Goal: Task Accomplishment & Management: Use online tool/utility

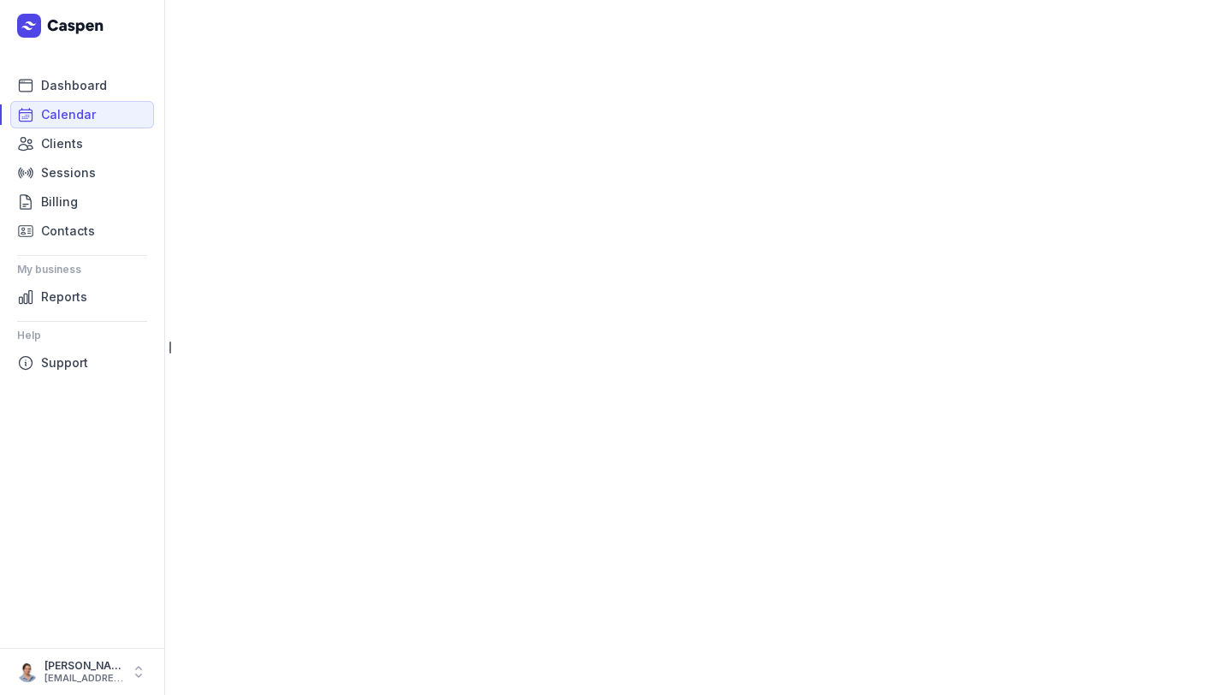
select select "week"
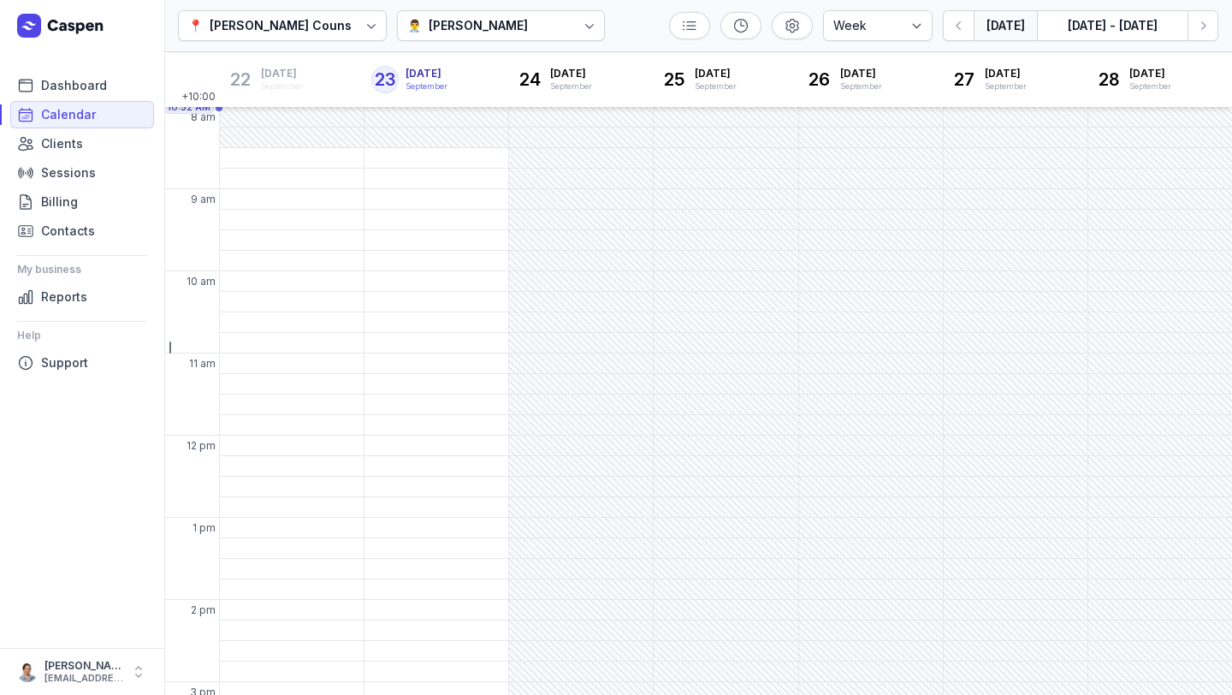
scroll to position [22, 0]
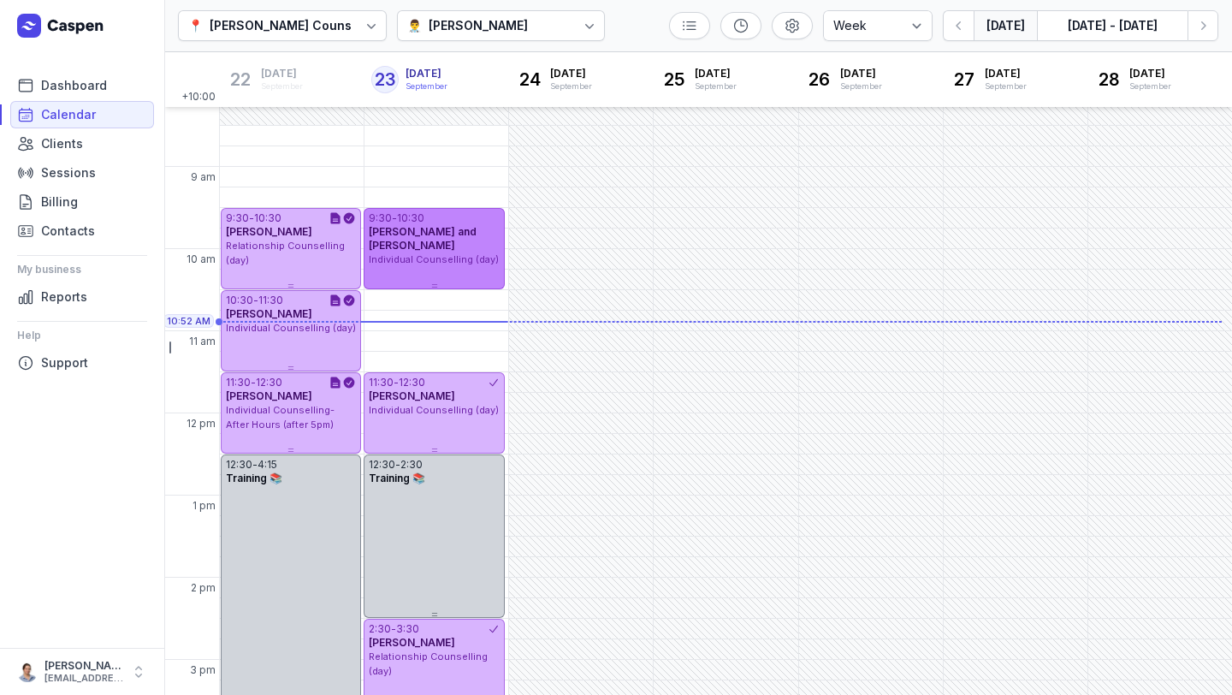
click at [404, 246] on span "[PERSON_NAME] and [PERSON_NAME]" at bounding box center [423, 238] width 108 height 27
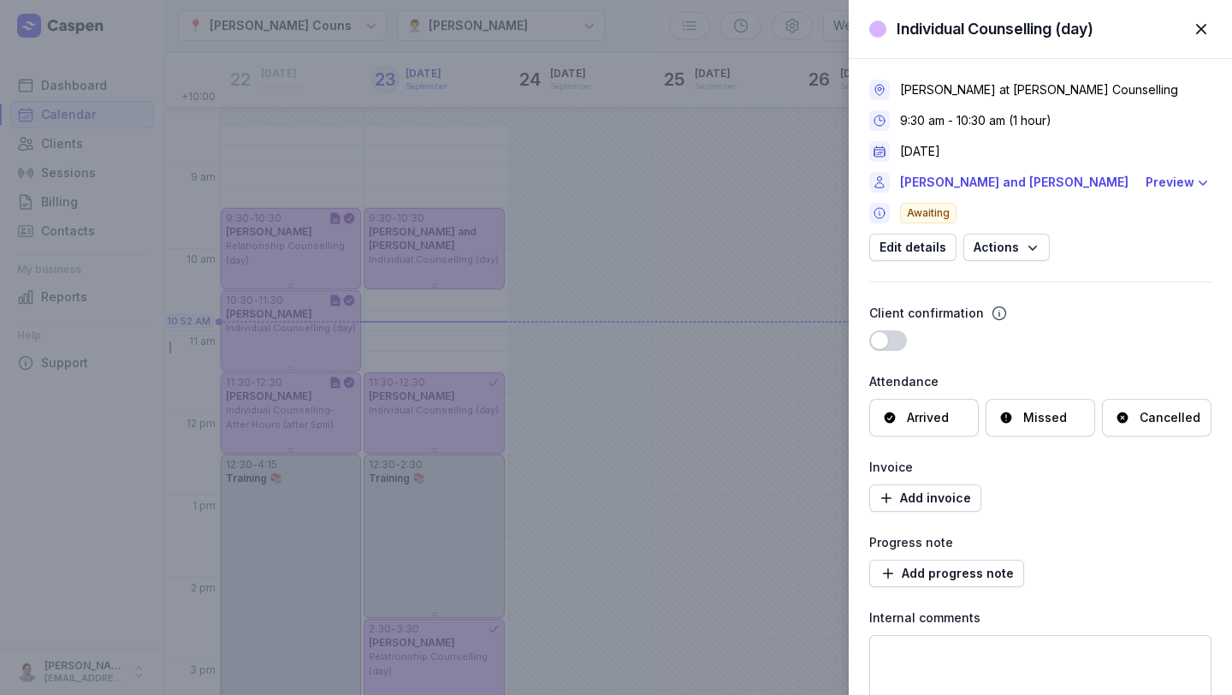
click at [929, 417] on div "Arrived" at bounding box center [928, 417] width 42 height 17
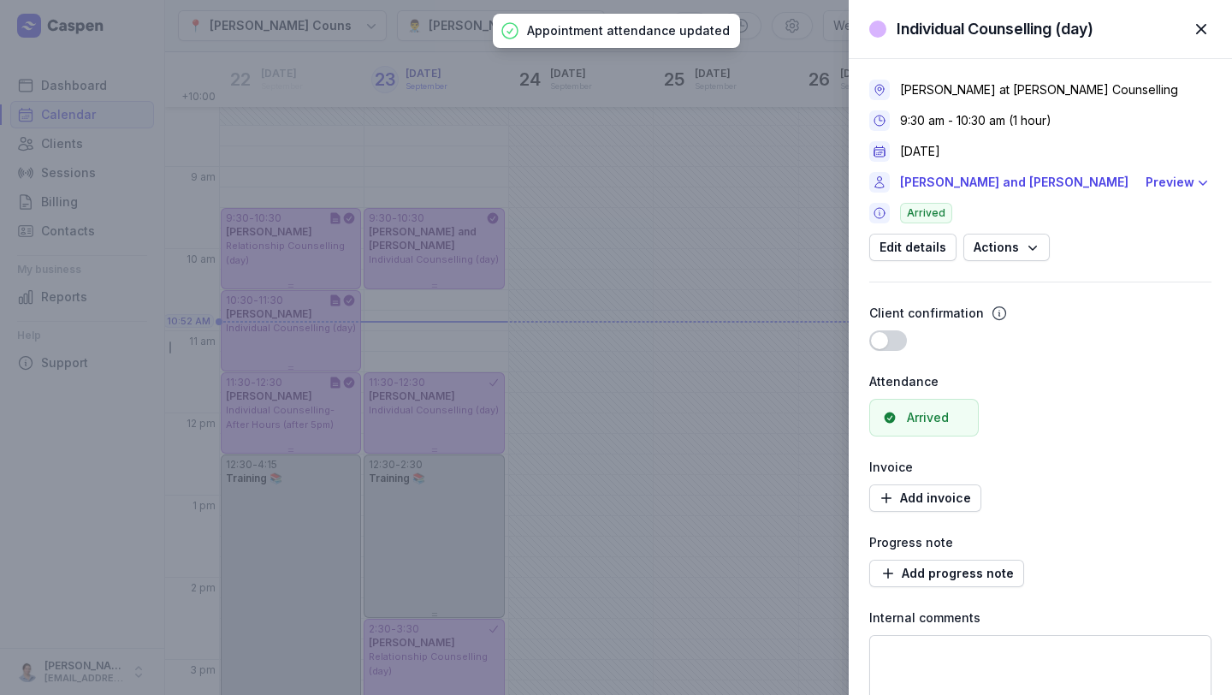
scroll to position [146, 0]
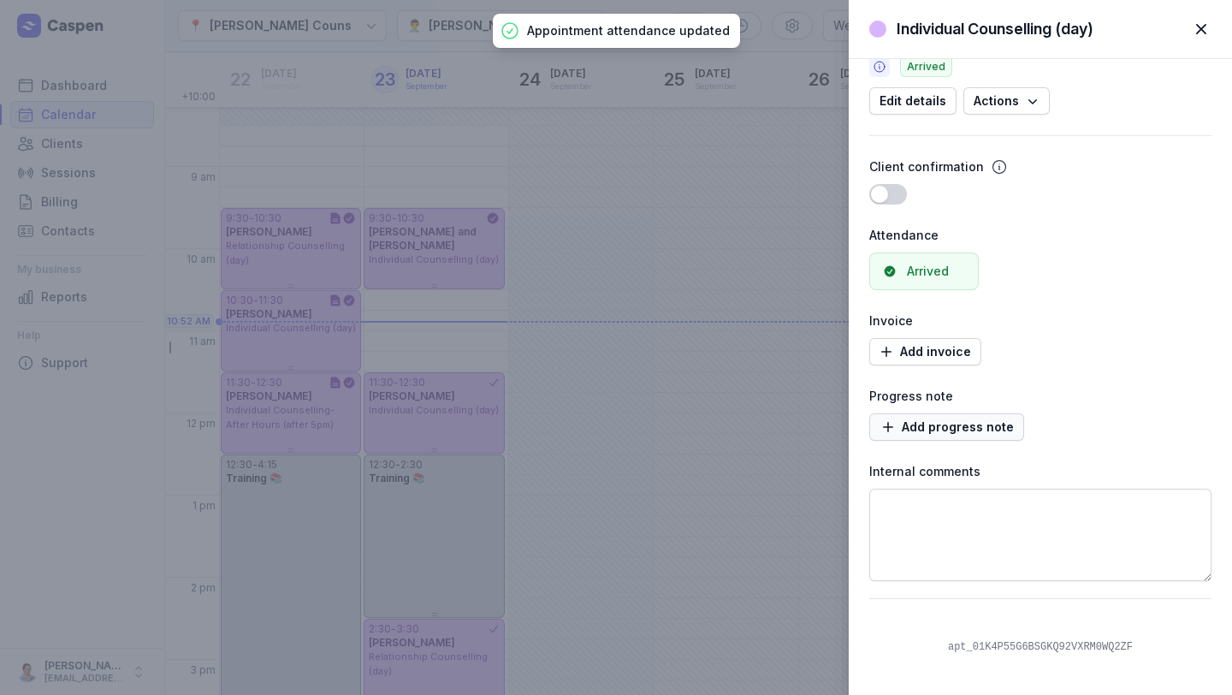
click at [940, 429] on span "Add progress note" at bounding box center [947, 427] width 134 height 21
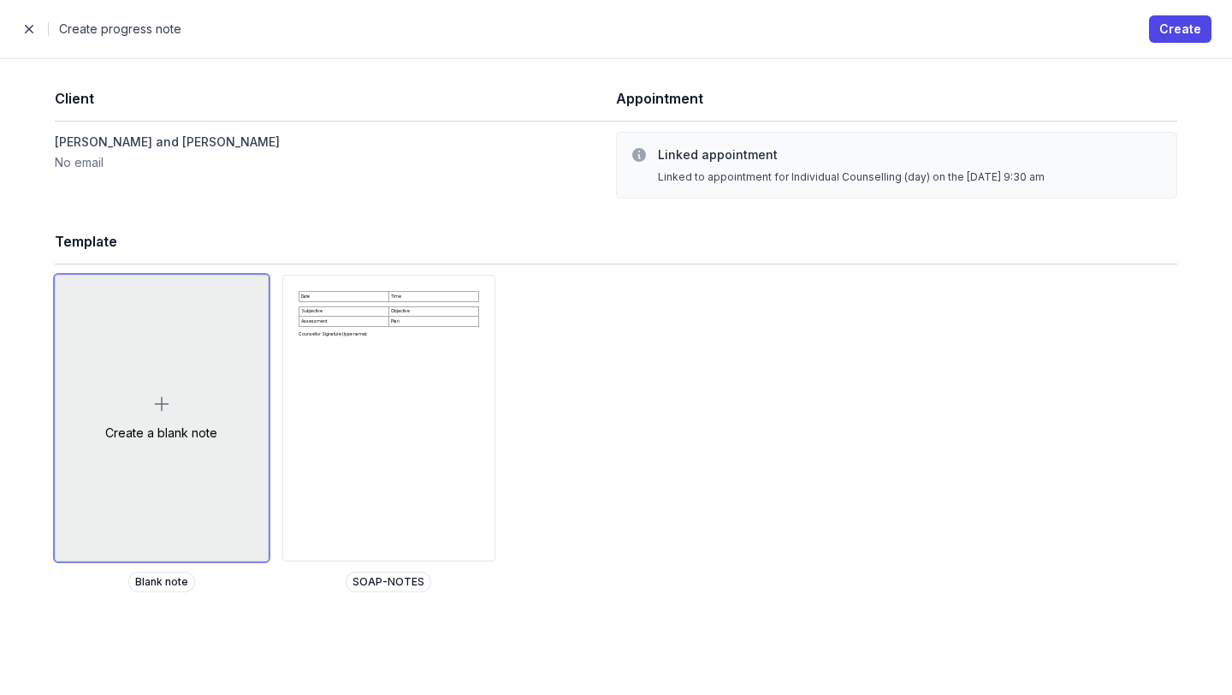
click at [181, 476] on div "Create a blank note" at bounding box center [162, 418] width 212 height 285
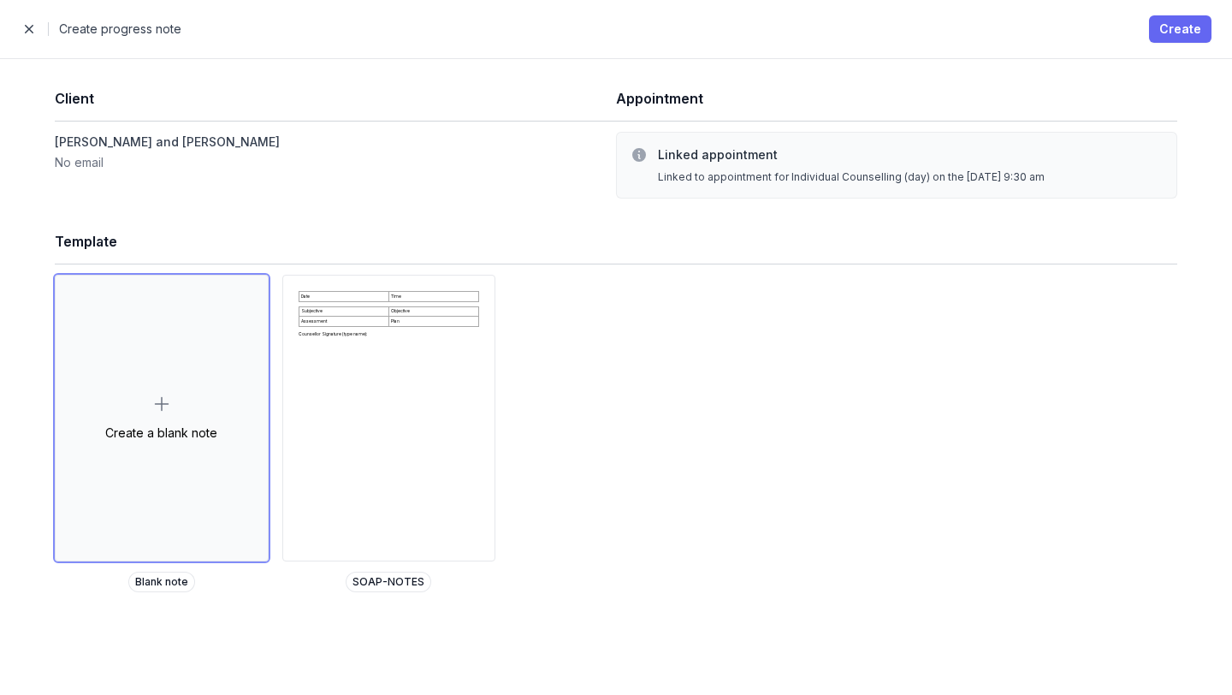
click at [1177, 33] on span "Create" at bounding box center [1181, 29] width 42 height 21
select select
select select "***"
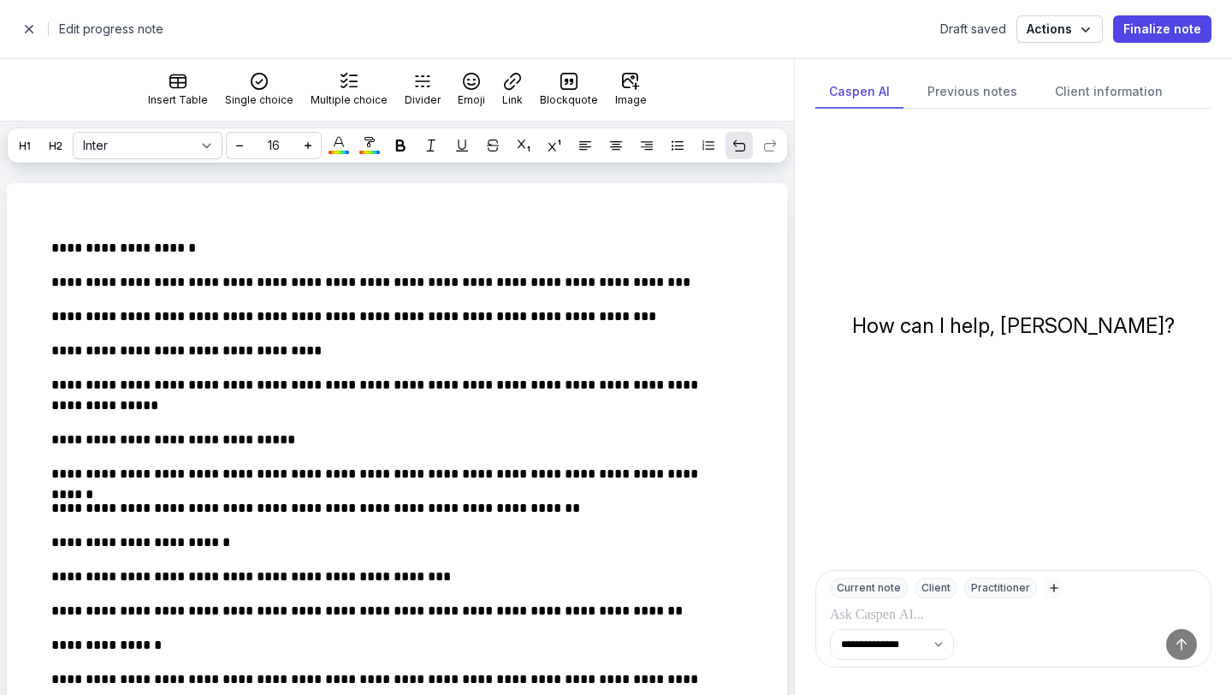
click at [738, 146] on icon at bounding box center [739, 145] width 12 height 12
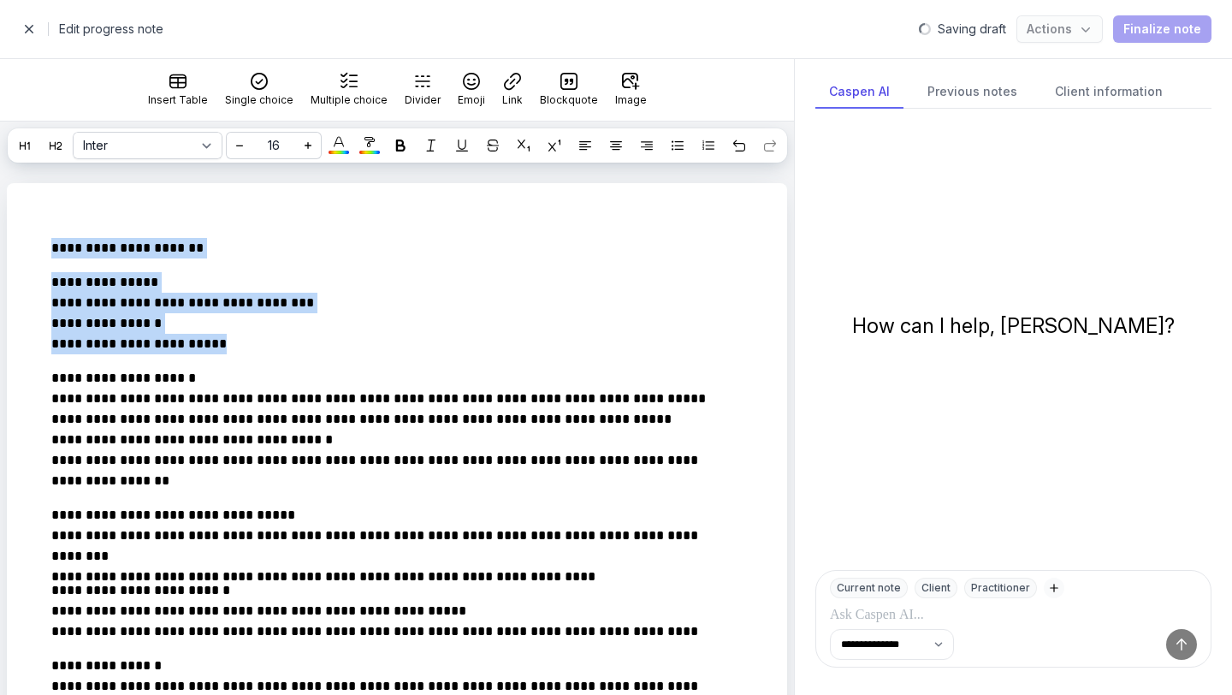
drag, startPoint x: 288, startPoint y: 380, endPoint x: 0, endPoint y: 174, distance: 353.9
click at [0, 174] on div "**********" at bounding box center [397, 408] width 794 height 573
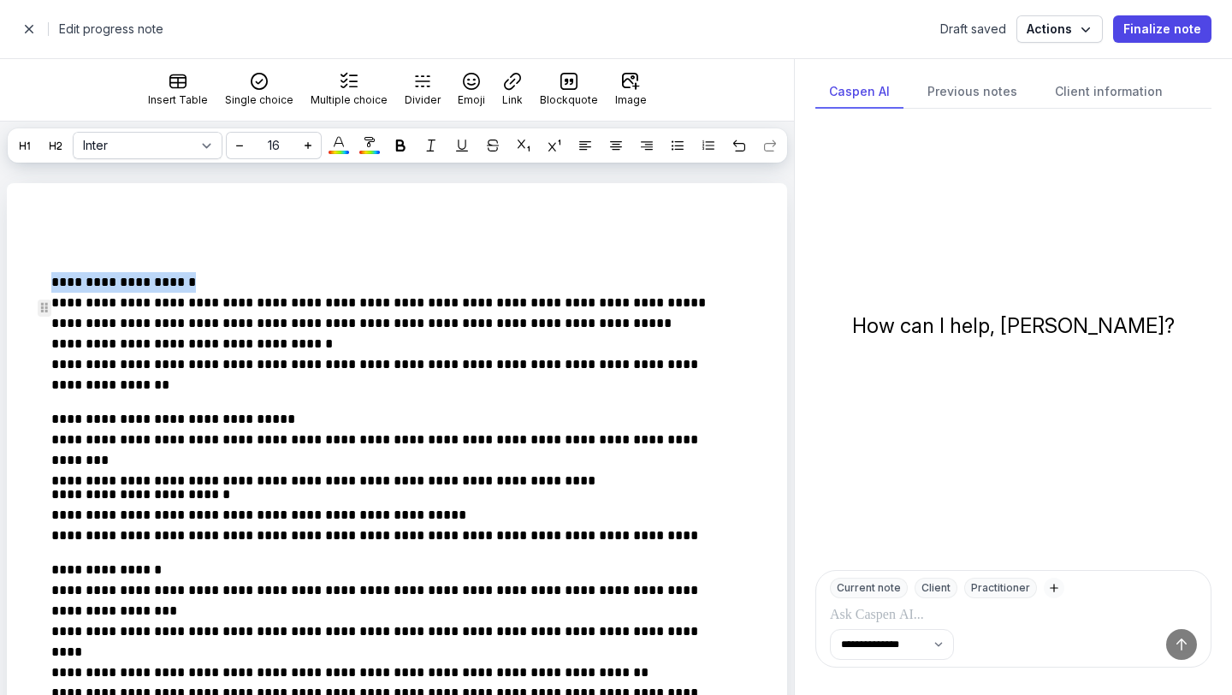
drag, startPoint x: 197, startPoint y: 312, endPoint x: 0, endPoint y: 308, distance: 196.9
click at [400, 151] on div at bounding box center [400, 145] width 21 height 21
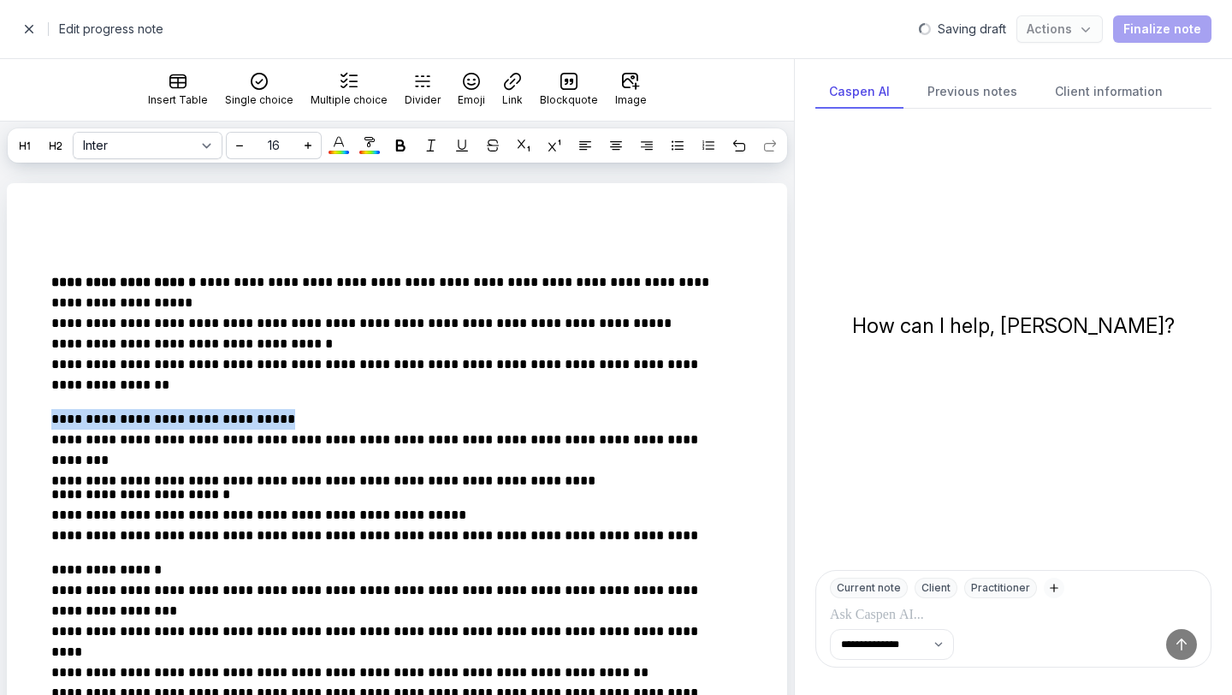
drag, startPoint x: 286, startPoint y: 451, endPoint x: 0, endPoint y: 436, distance: 286.2
click at [400, 136] on div at bounding box center [400, 145] width 21 height 21
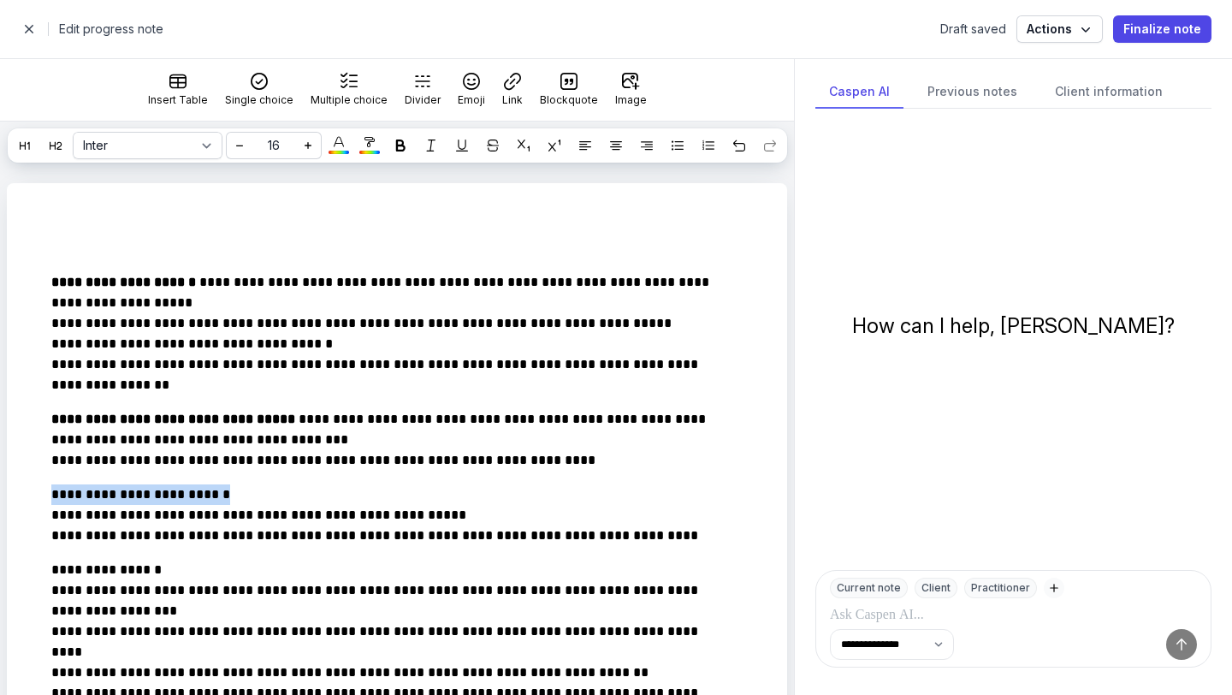
drag, startPoint x: 246, startPoint y: 524, endPoint x: 6, endPoint y: 529, distance: 239.7
click at [402, 142] on icon at bounding box center [401, 145] width 12 height 12
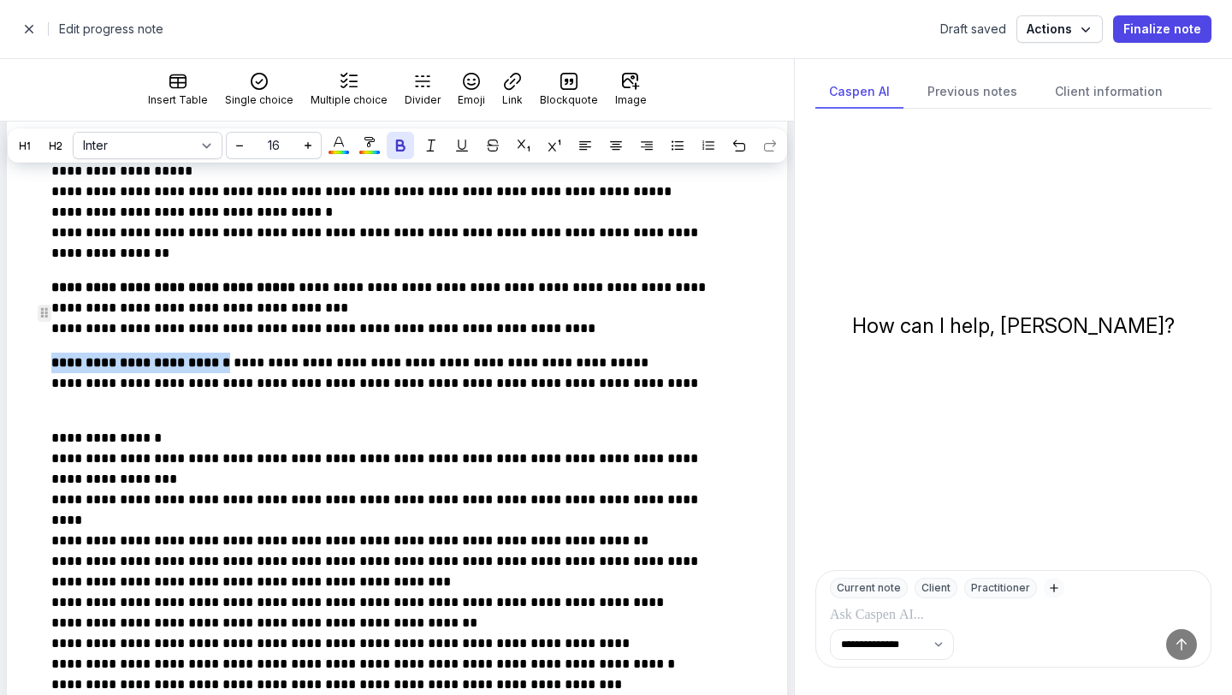
scroll to position [133, 0]
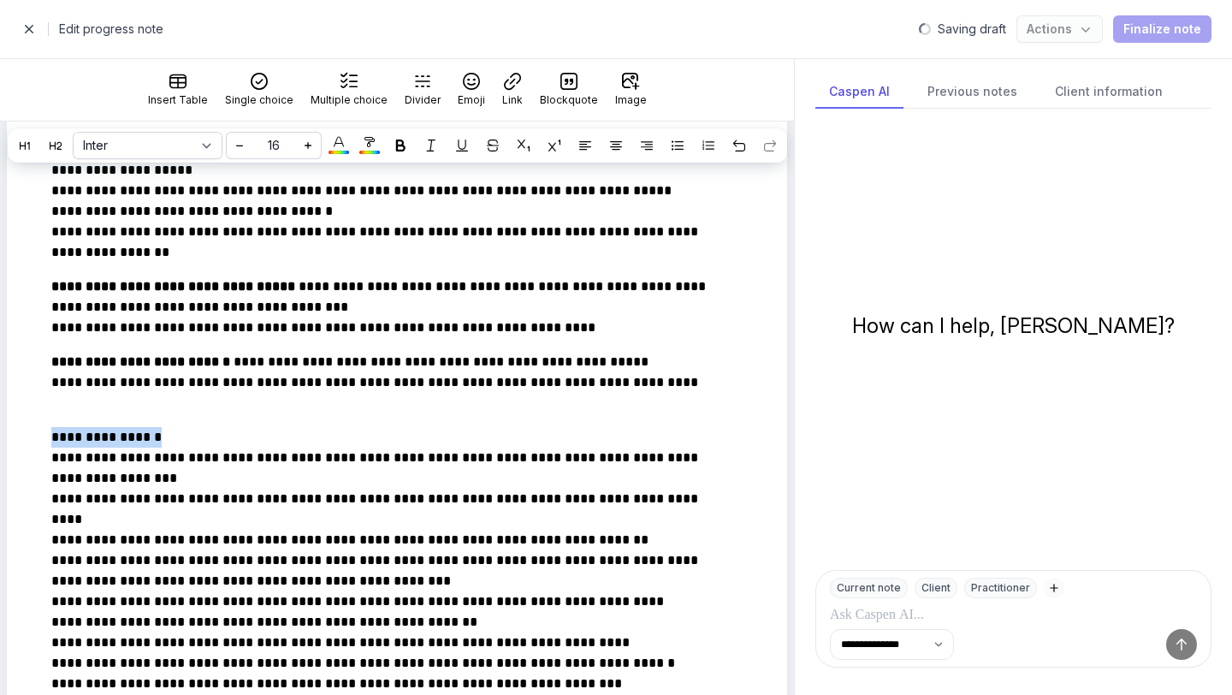
drag, startPoint x: 183, startPoint y: 466, endPoint x: 19, endPoint y: 469, distance: 164.3
click at [401, 140] on icon at bounding box center [401, 145] width 12 height 12
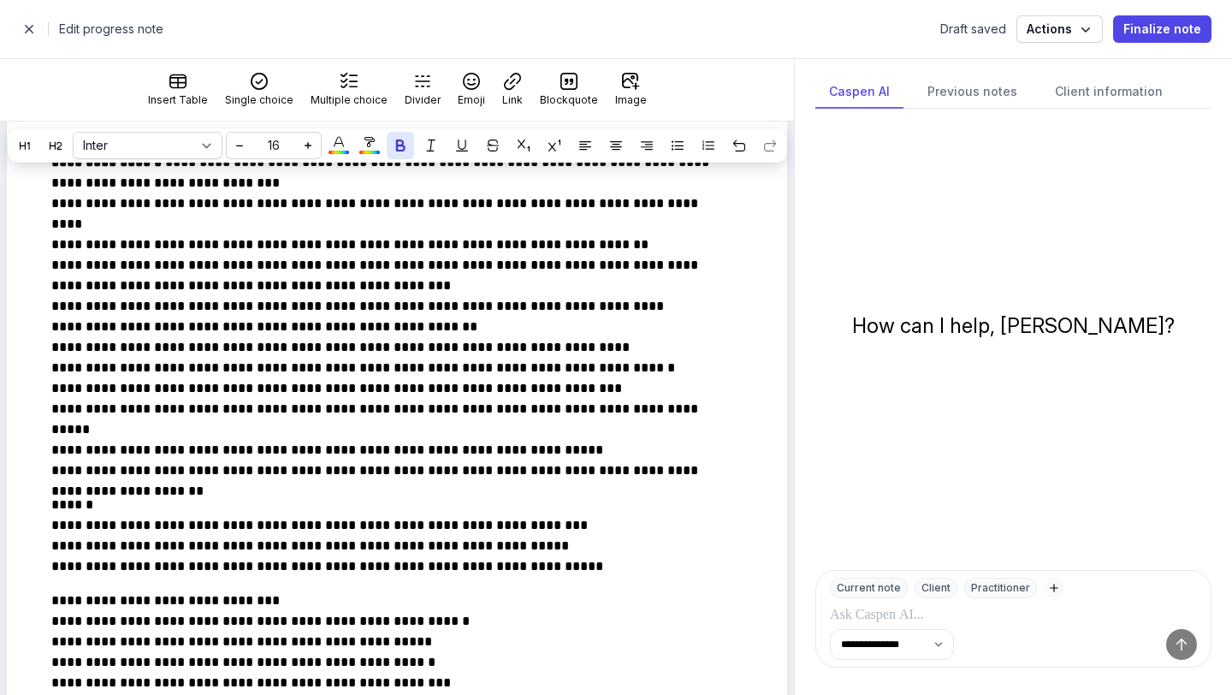
scroll to position [415, 0]
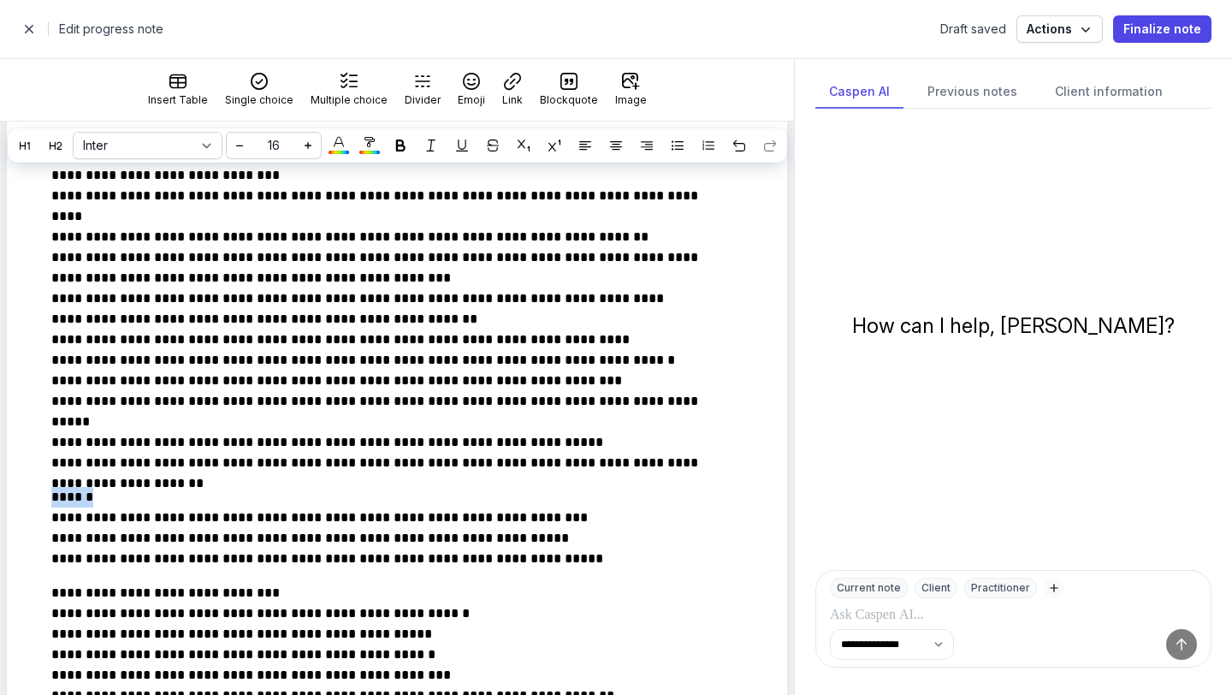
drag, startPoint x: 104, startPoint y: 524, endPoint x: 0, endPoint y: 501, distance: 106.7
click at [0, 501] on div "**********" at bounding box center [397, 562] width 794 height 1588
click at [405, 151] on icon at bounding box center [401, 145] width 12 height 12
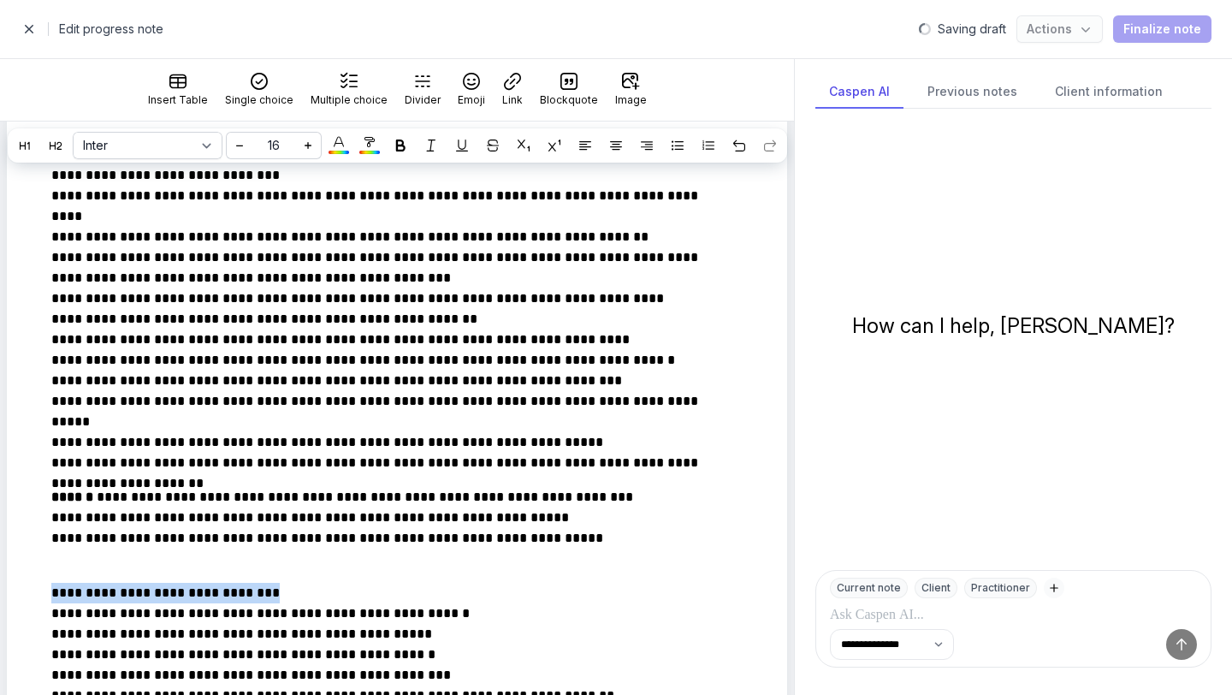
drag, startPoint x: 283, startPoint y: 623, endPoint x: 12, endPoint y: 611, distance: 271.5
click at [11, 610] on div "**********" at bounding box center [397, 562] width 780 height 1588
click at [396, 145] on icon at bounding box center [401, 145] width 12 height 12
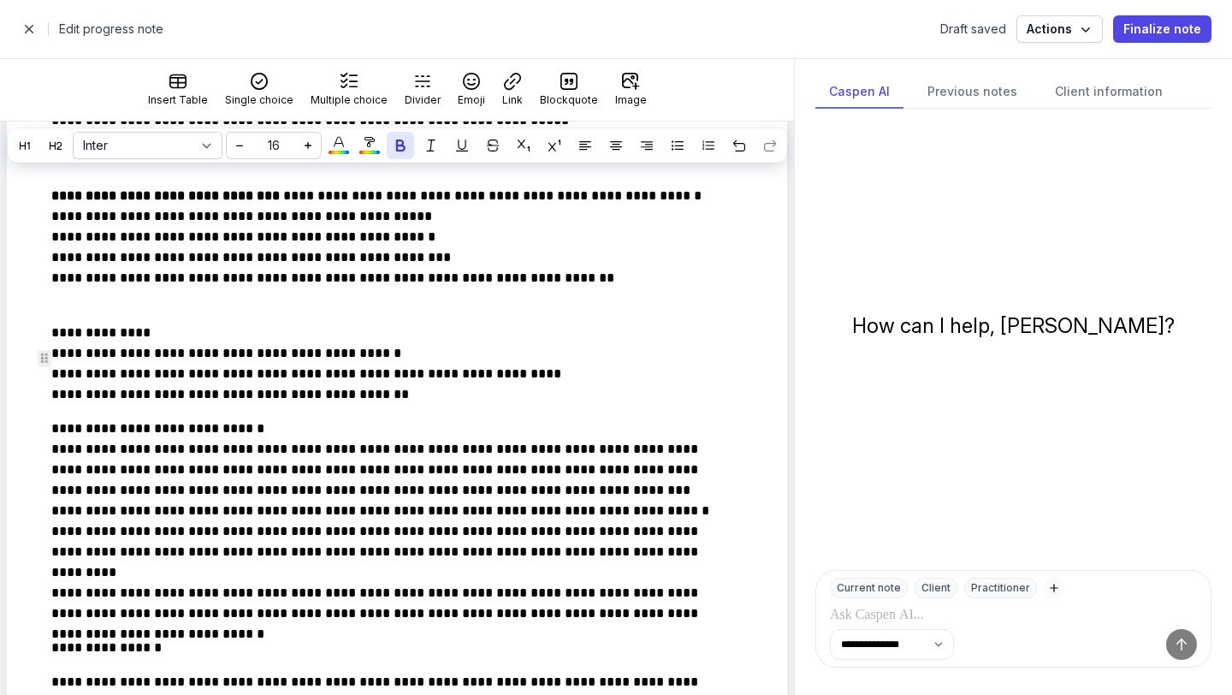
scroll to position [816, 0]
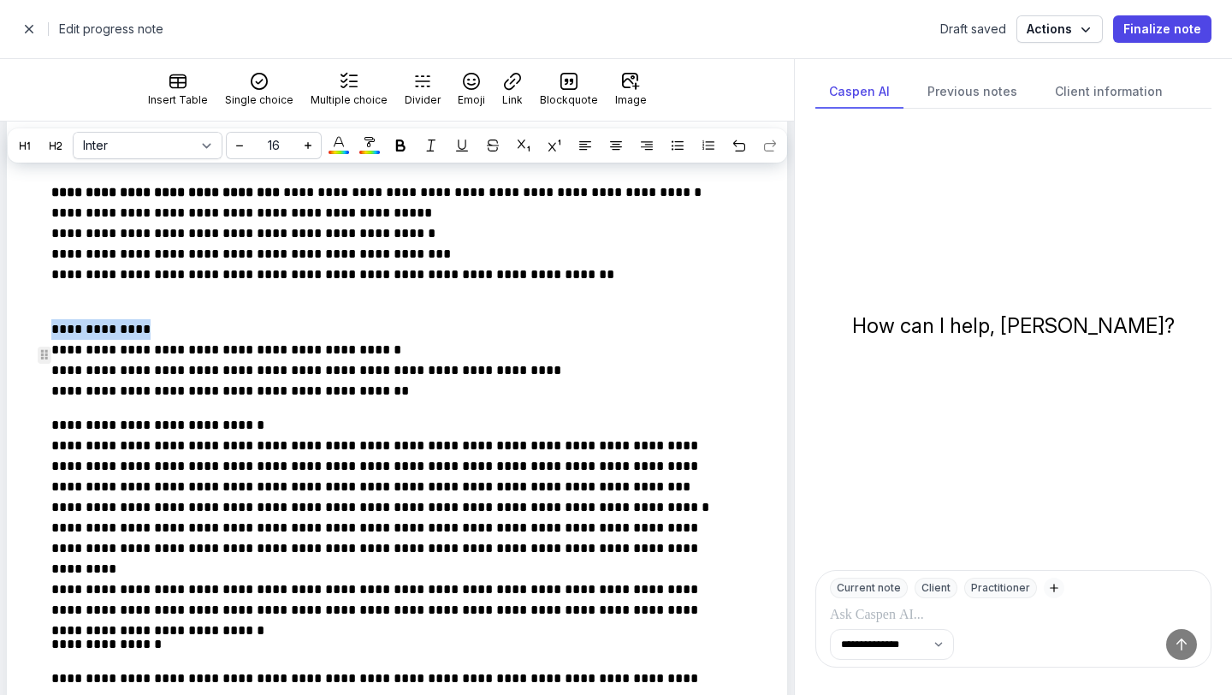
drag, startPoint x: 151, startPoint y: 360, endPoint x: 33, endPoint y: 362, distance: 117.3
click at [33, 362] on div "**********" at bounding box center [385, 162] width 722 height 1506
click at [392, 139] on div at bounding box center [400, 145] width 21 height 21
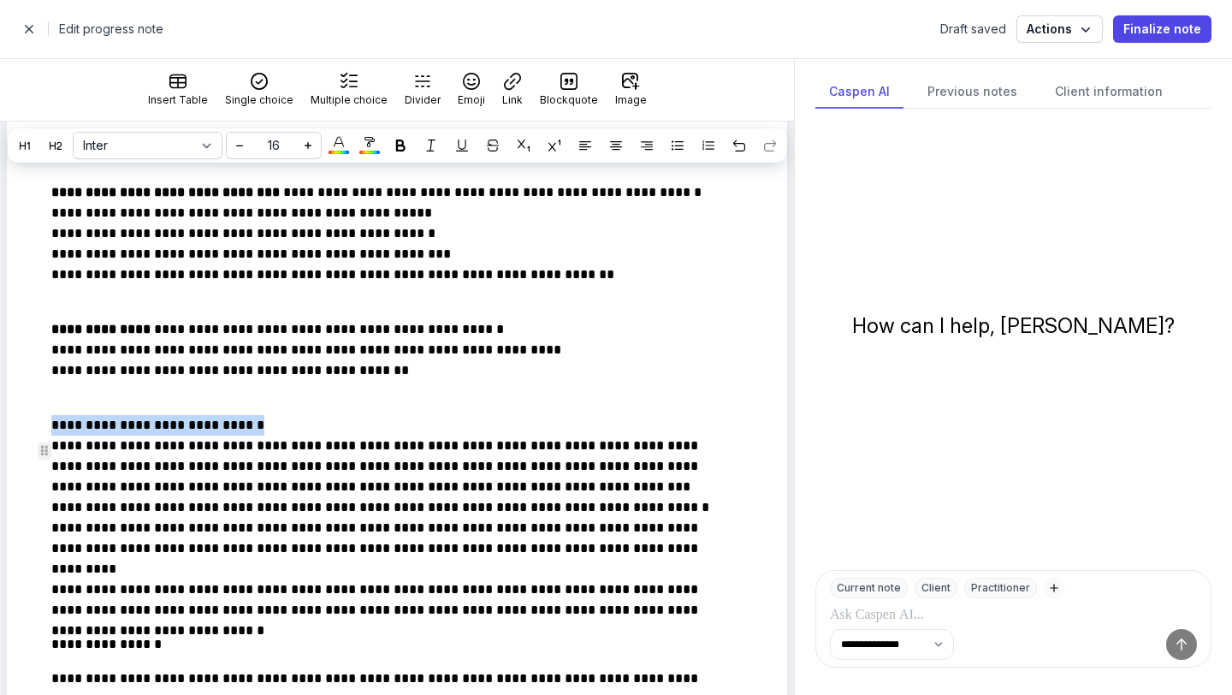
drag, startPoint x: 301, startPoint y: 454, endPoint x: 47, endPoint y: 460, distance: 254.2
click at [47, 460] on div "**********" at bounding box center [385, 162] width 722 height 1506
click at [398, 141] on icon at bounding box center [401, 145] width 12 height 12
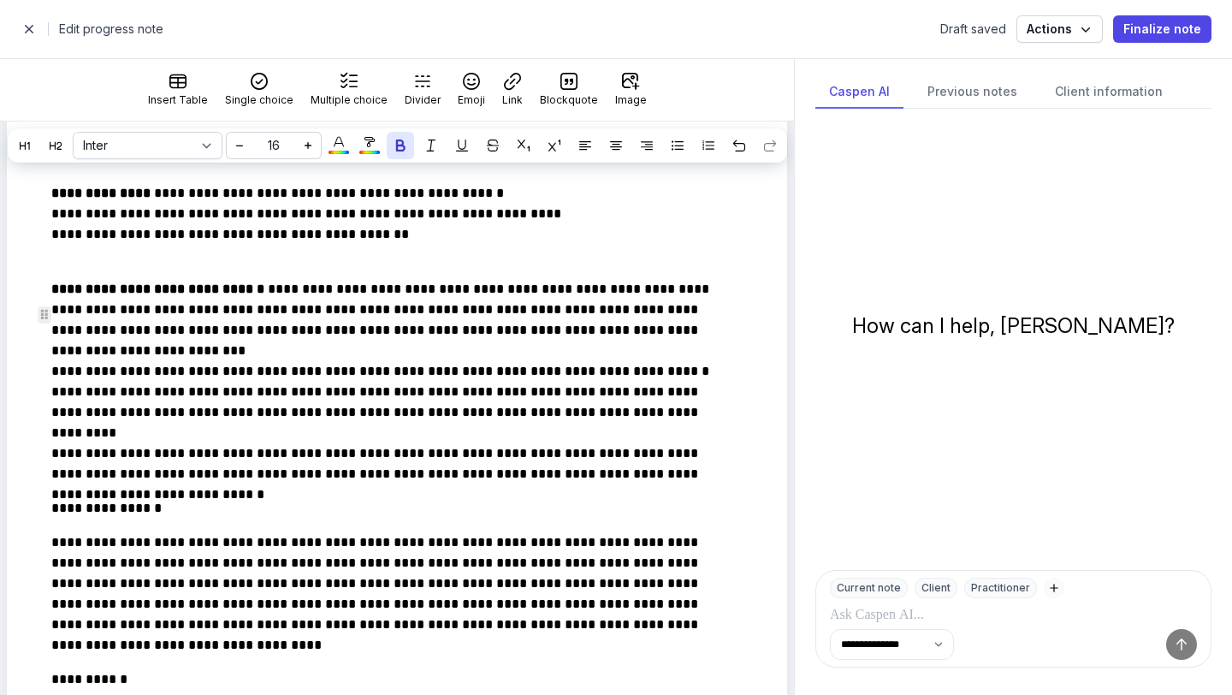
scroll to position [959, 0]
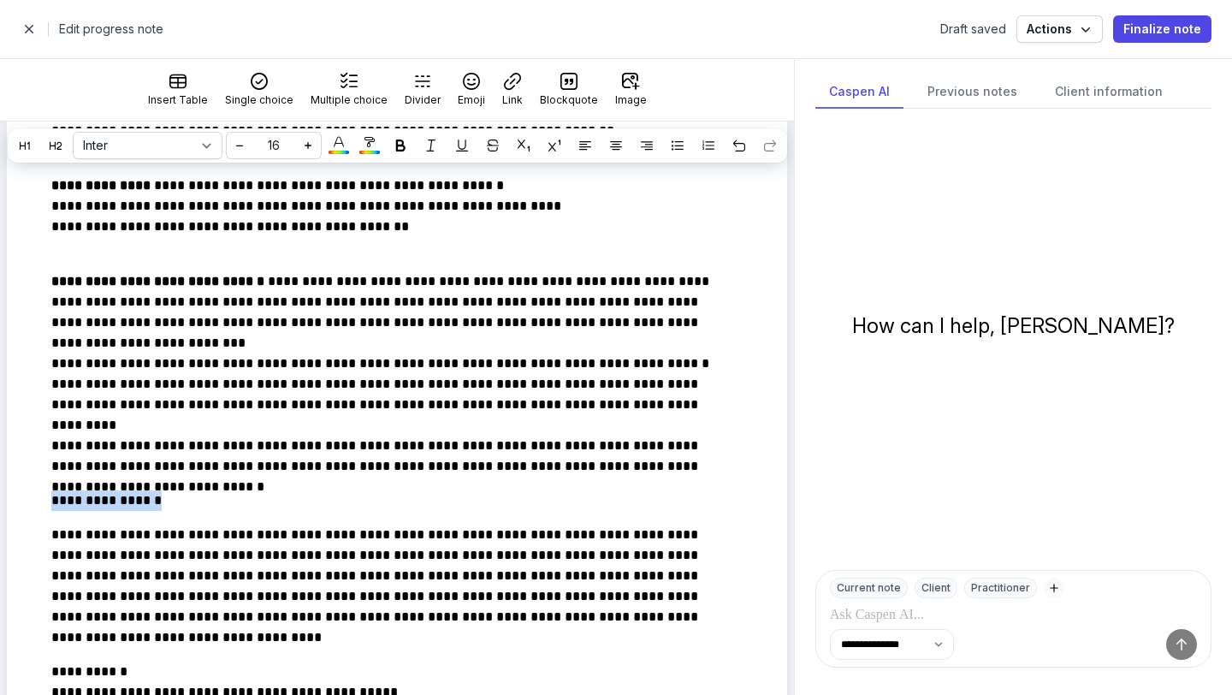
drag, startPoint x: 187, startPoint y: 525, endPoint x: 0, endPoint y: 529, distance: 187.4
click at [0, 529] on div "**********" at bounding box center [397, 18] width 794 height 1588
click at [395, 150] on icon at bounding box center [401, 145] width 12 height 12
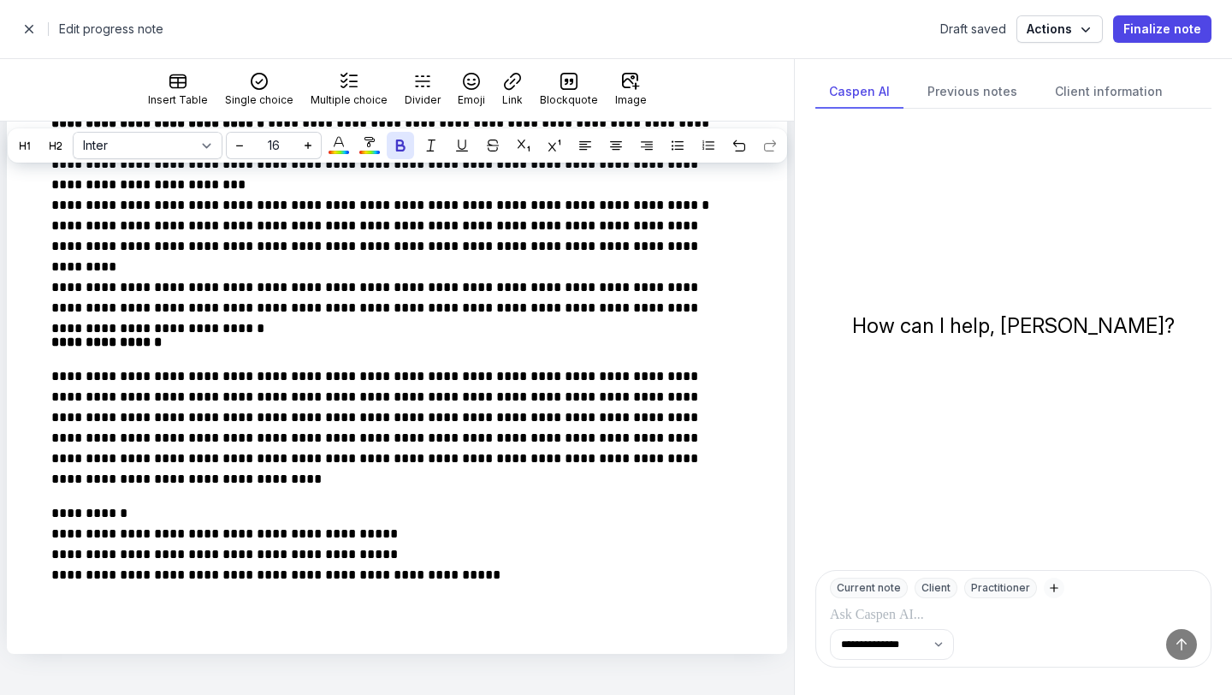
scroll to position [1145, 0]
drag, startPoint x: 130, startPoint y: 511, endPoint x: 26, endPoint y: 511, distance: 104.4
click at [398, 150] on icon at bounding box center [401, 145] width 12 height 12
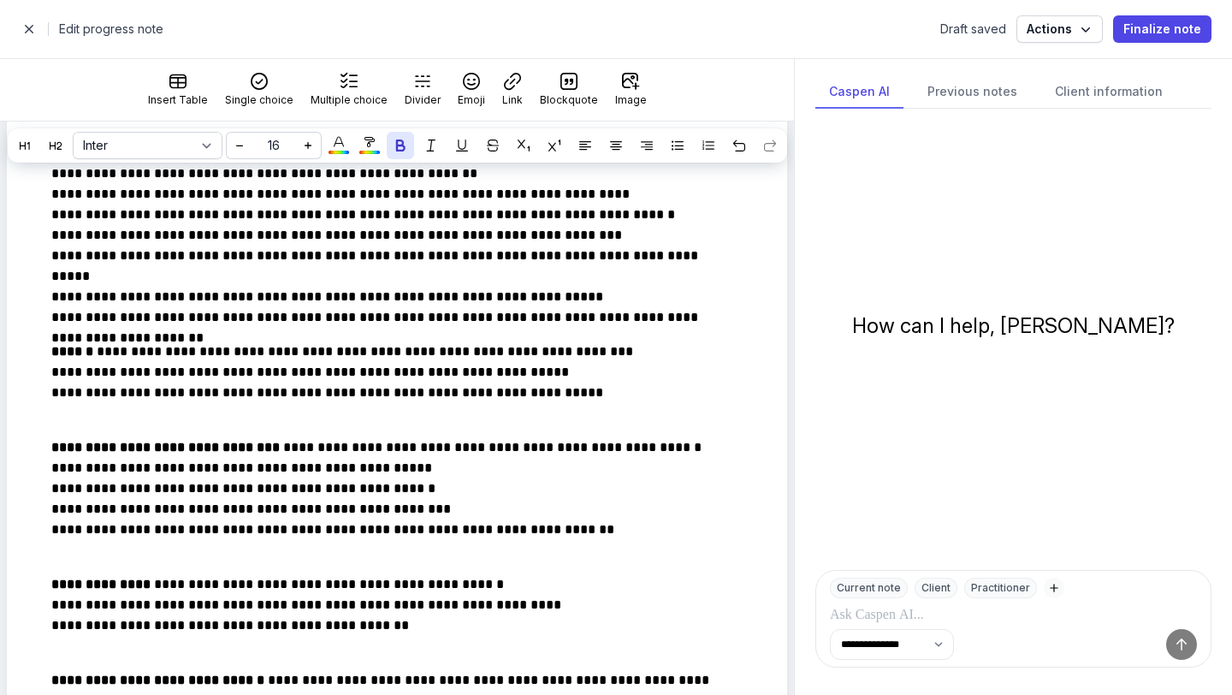
scroll to position [0, 0]
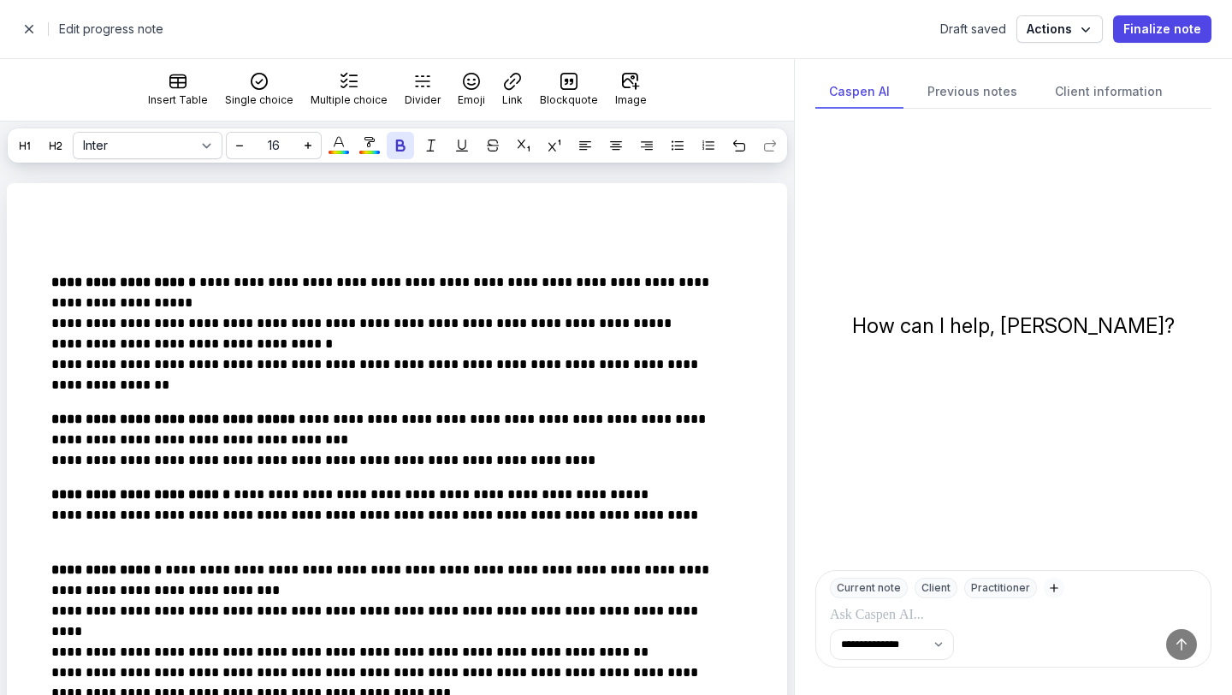
select select
click at [25, 33] on span "button" at bounding box center [29, 29] width 34 height 34
select select "week"
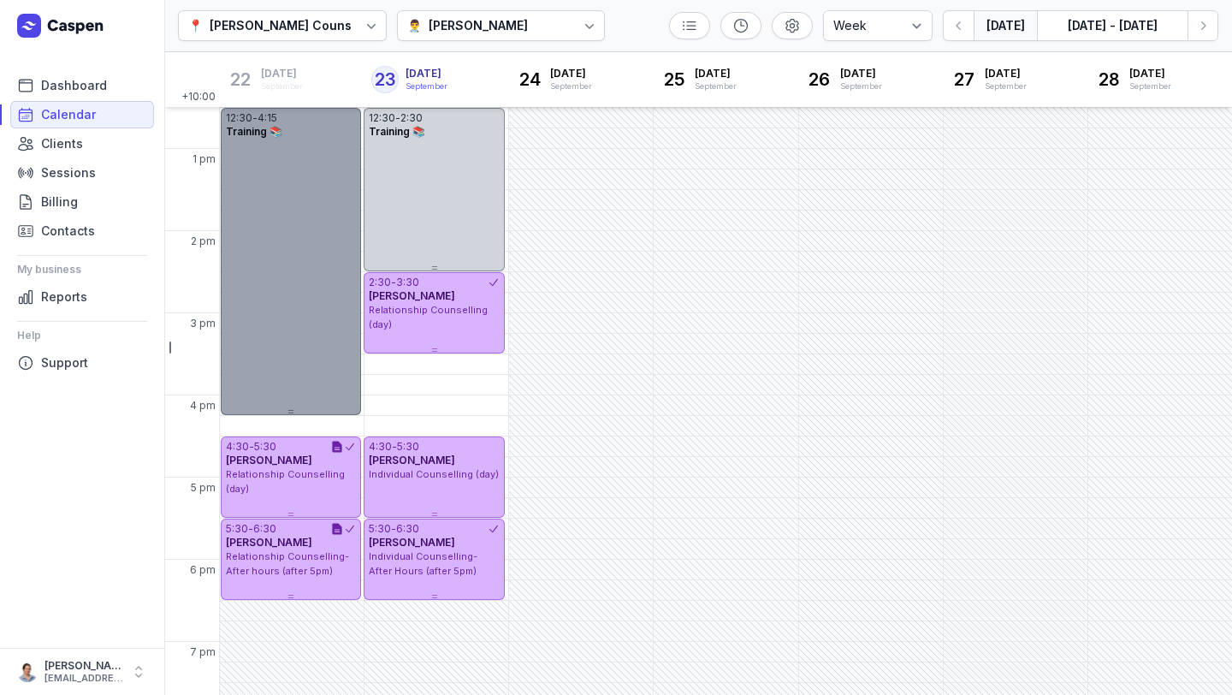
scroll to position [362, 0]
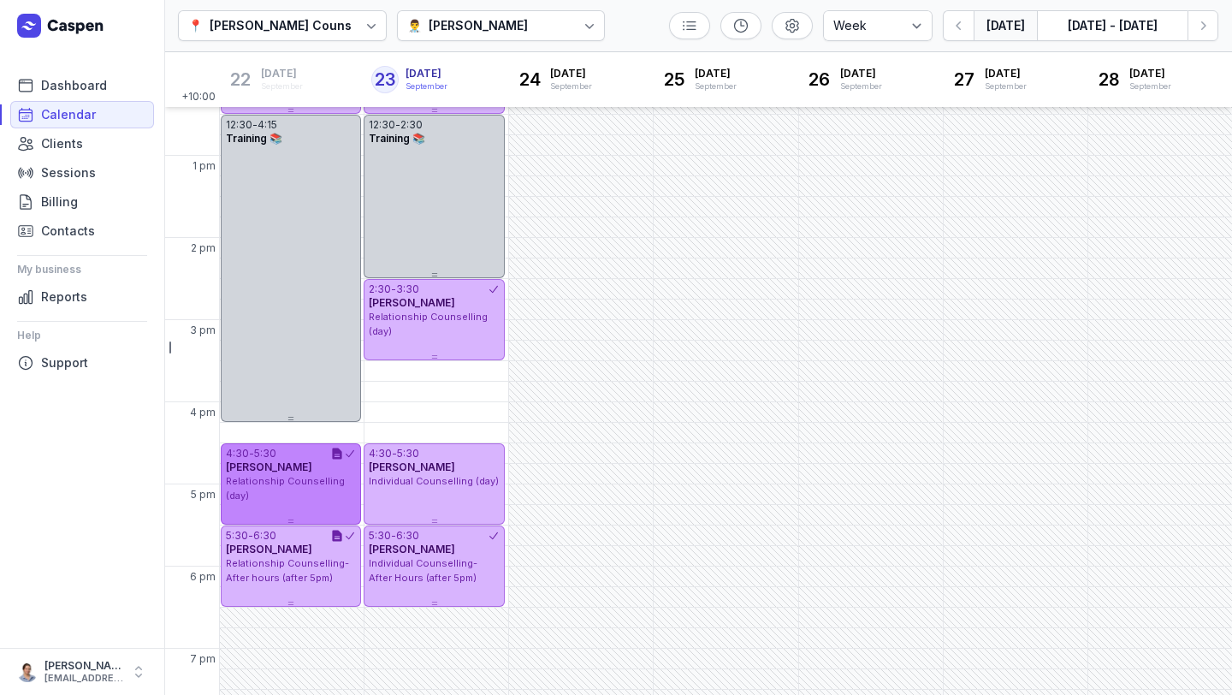
click at [312, 484] on span "Relationship Counselling (day)" at bounding box center [285, 488] width 119 height 27
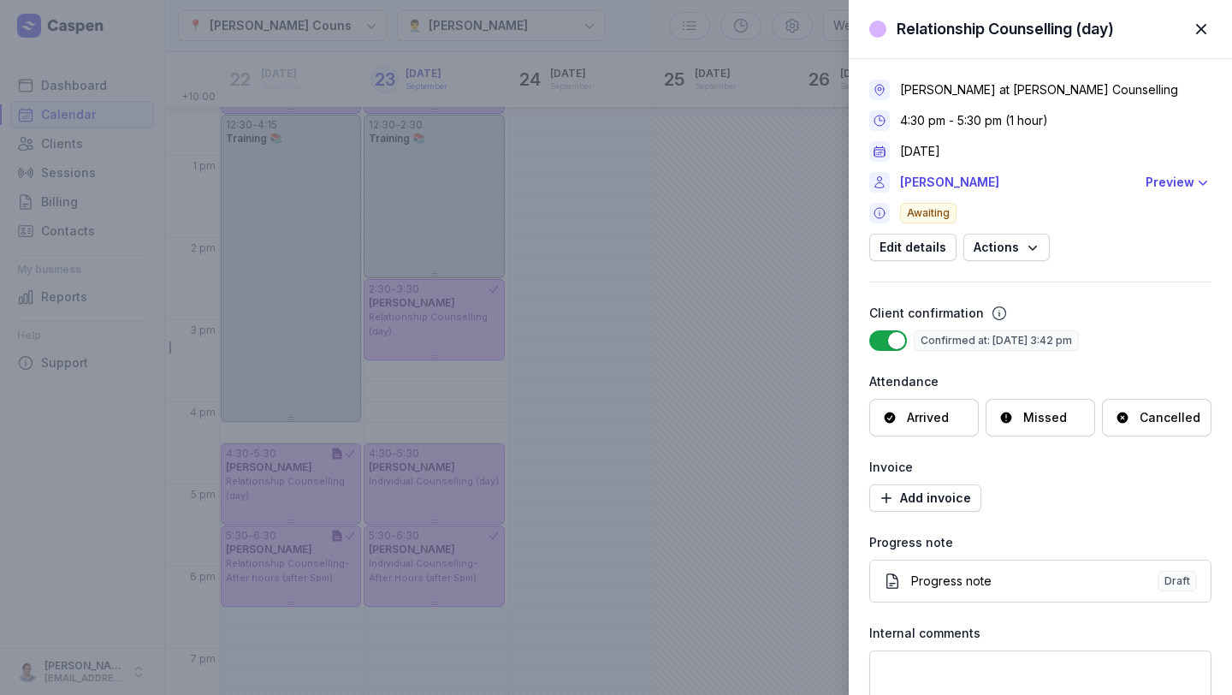
click at [942, 413] on div "Arrived" at bounding box center [928, 417] width 42 height 17
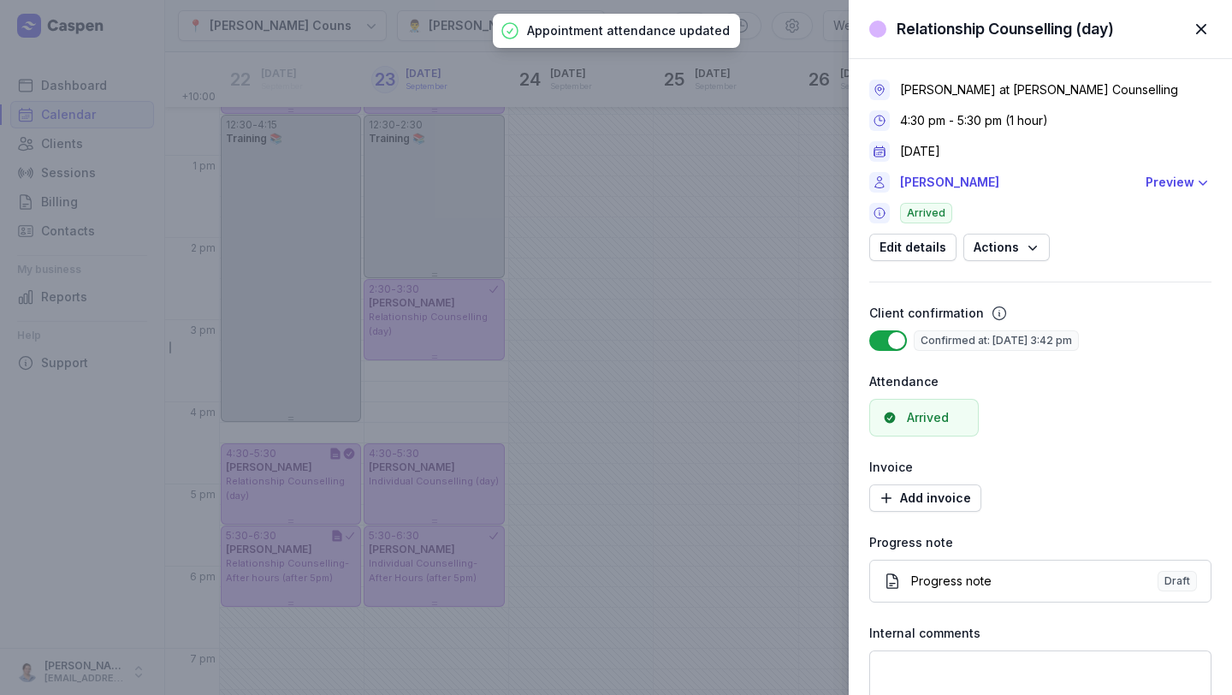
click at [260, 563] on div "Relationship Counselling (day) Close panel [PERSON_NAME] at [PERSON_NAME] Couns…" at bounding box center [616, 347] width 1232 height 695
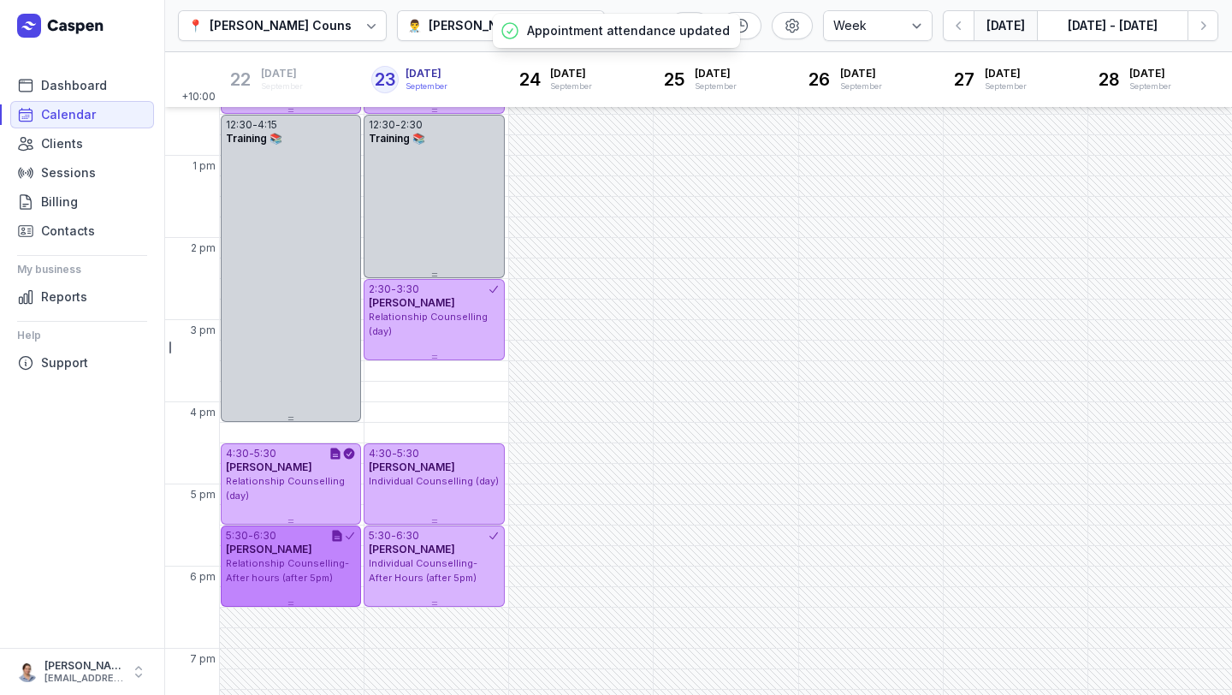
click at [323, 571] on span "Relationship Counselling- After hours (after 5pm)" at bounding box center [287, 570] width 123 height 27
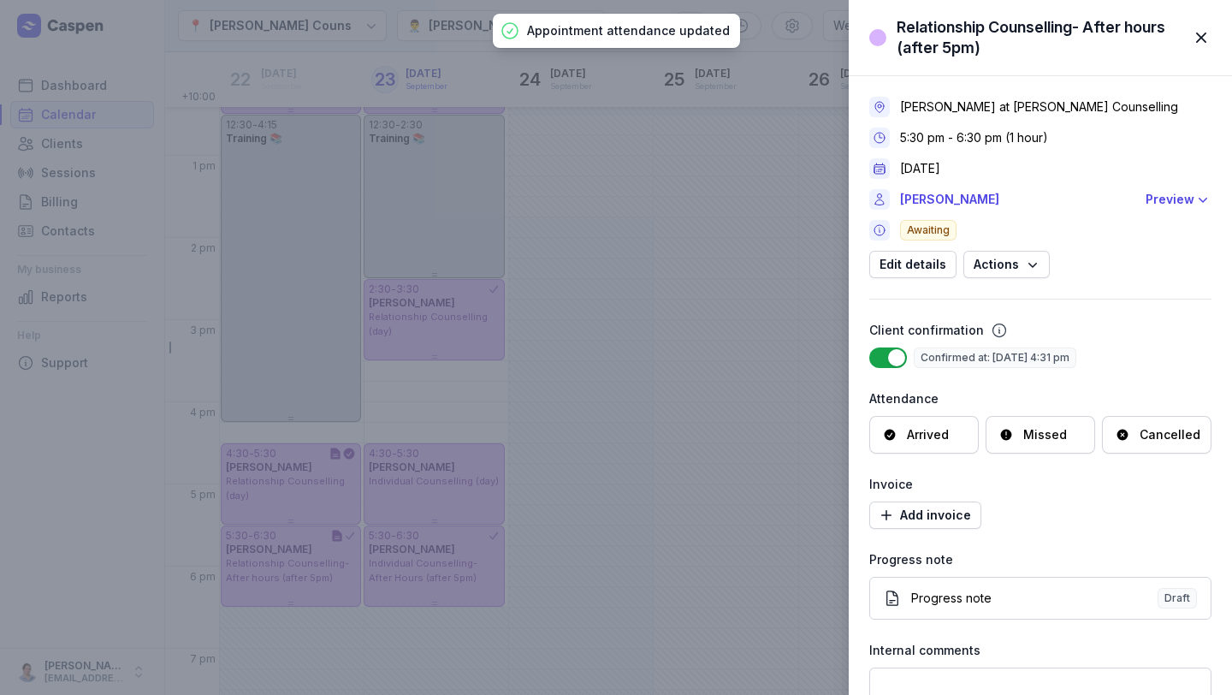
click at [925, 445] on div "Arrived" at bounding box center [924, 435] width 110 height 38
click at [718, 445] on div "Relationship Counselling- After hours (after 5pm) Close panel [PERSON_NAME] at …" at bounding box center [616, 347] width 1232 height 695
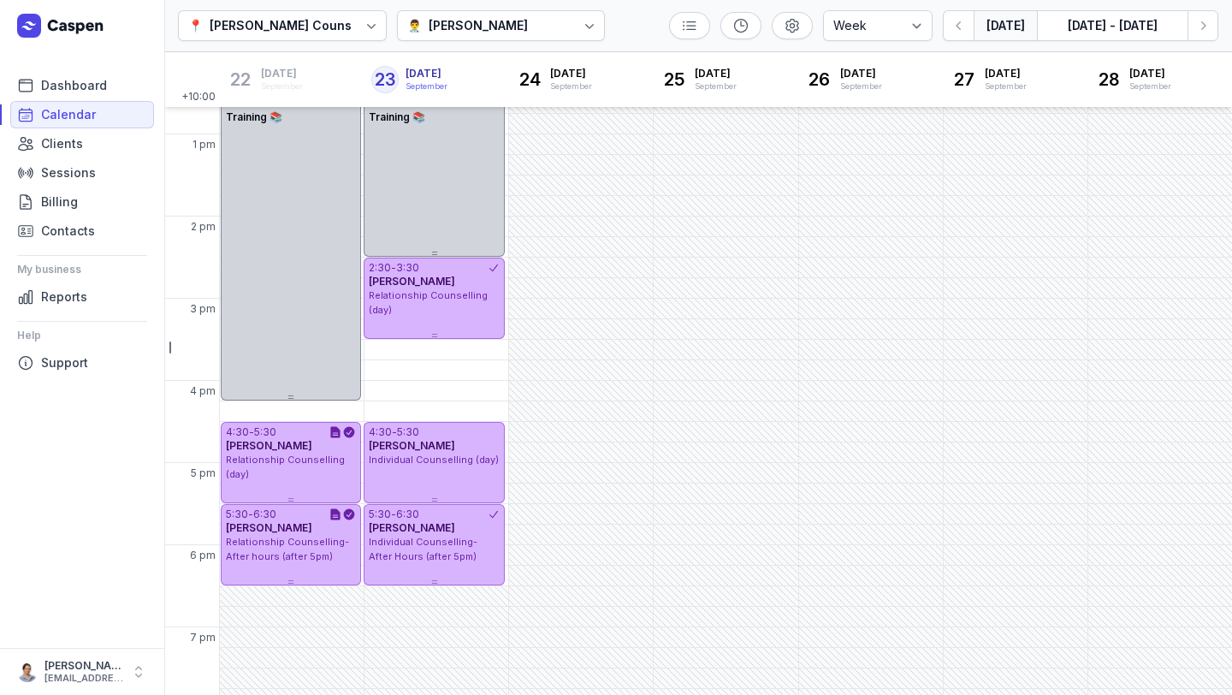
scroll to position [398, 0]
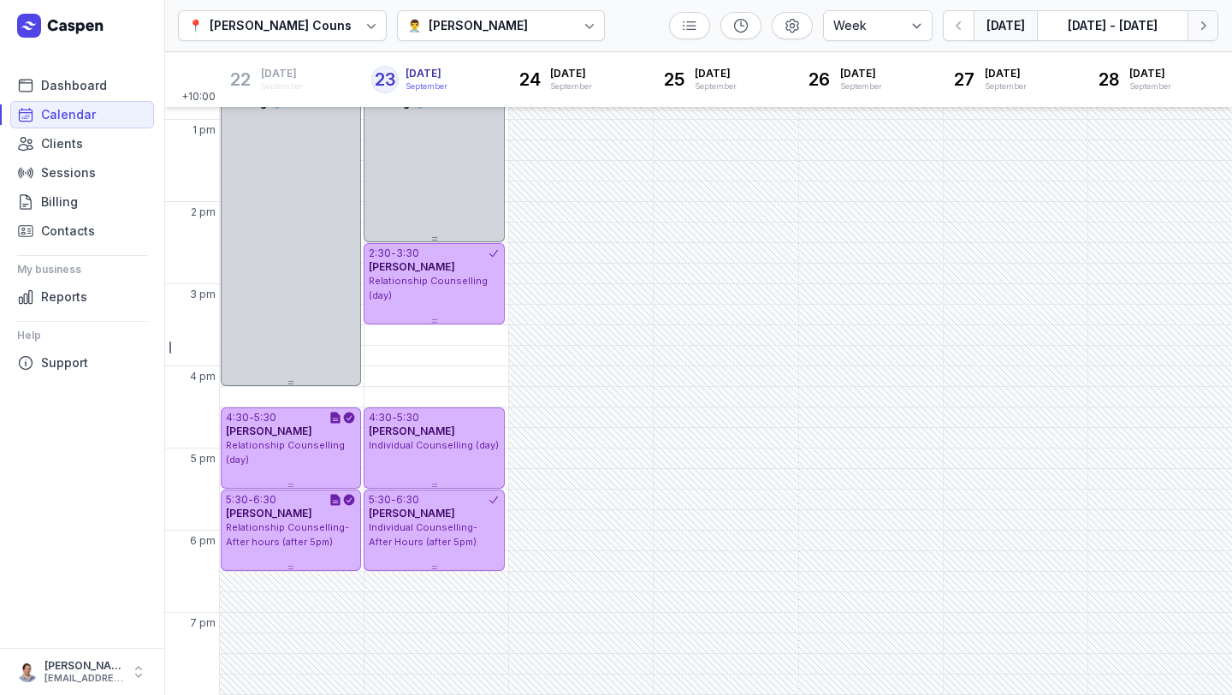
click at [1197, 26] on icon "button" at bounding box center [1203, 25] width 17 height 17
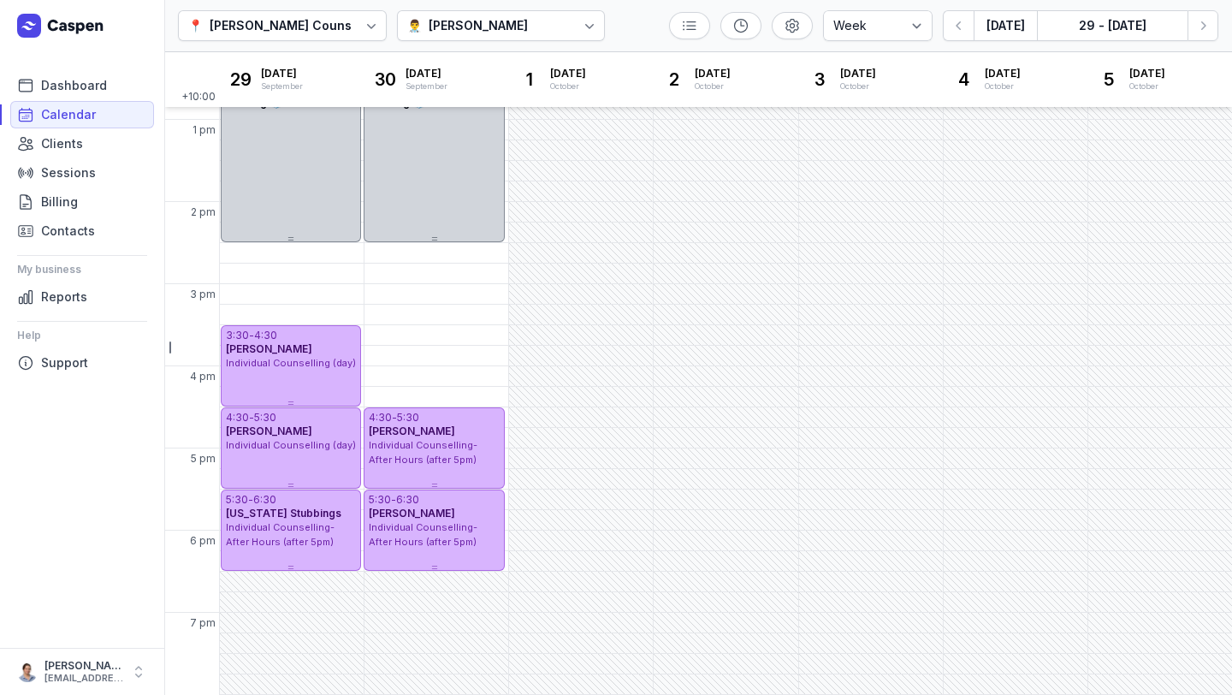
scroll to position [395, 0]
click at [1205, 33] on icon "button" at bounding box center [1203, 25] width 17 height 17
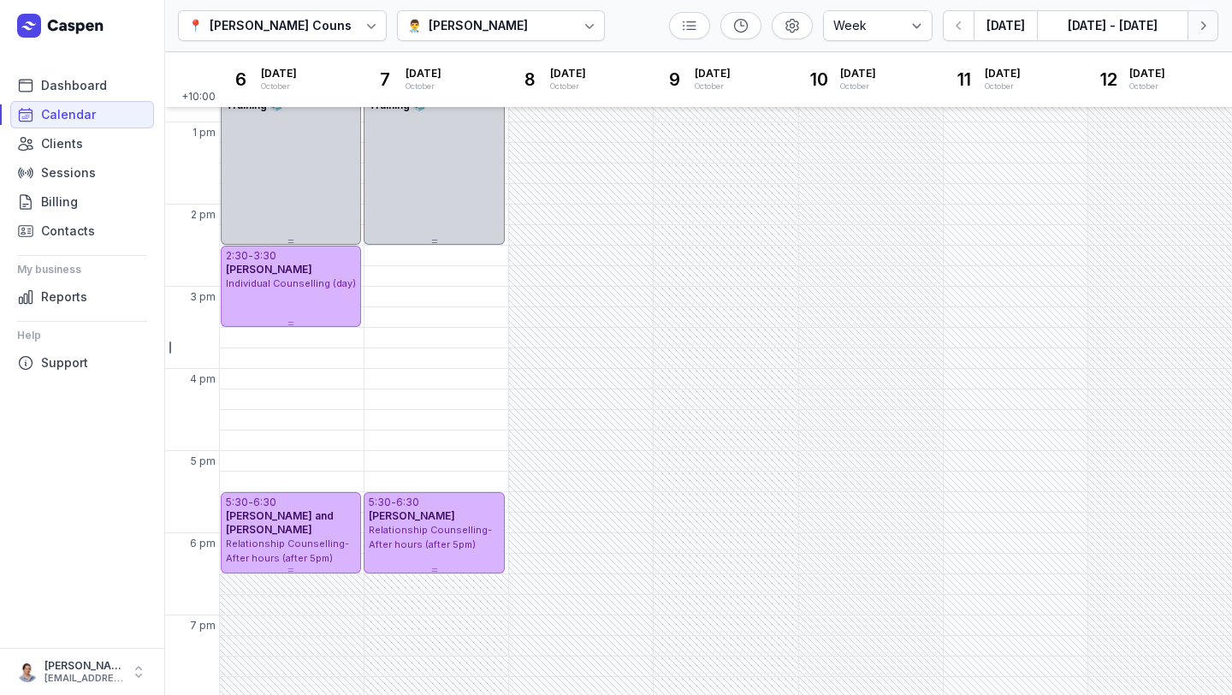
click at [1205, 33] on icon "button" at bounding box center [1203, 25] width 17 height 17
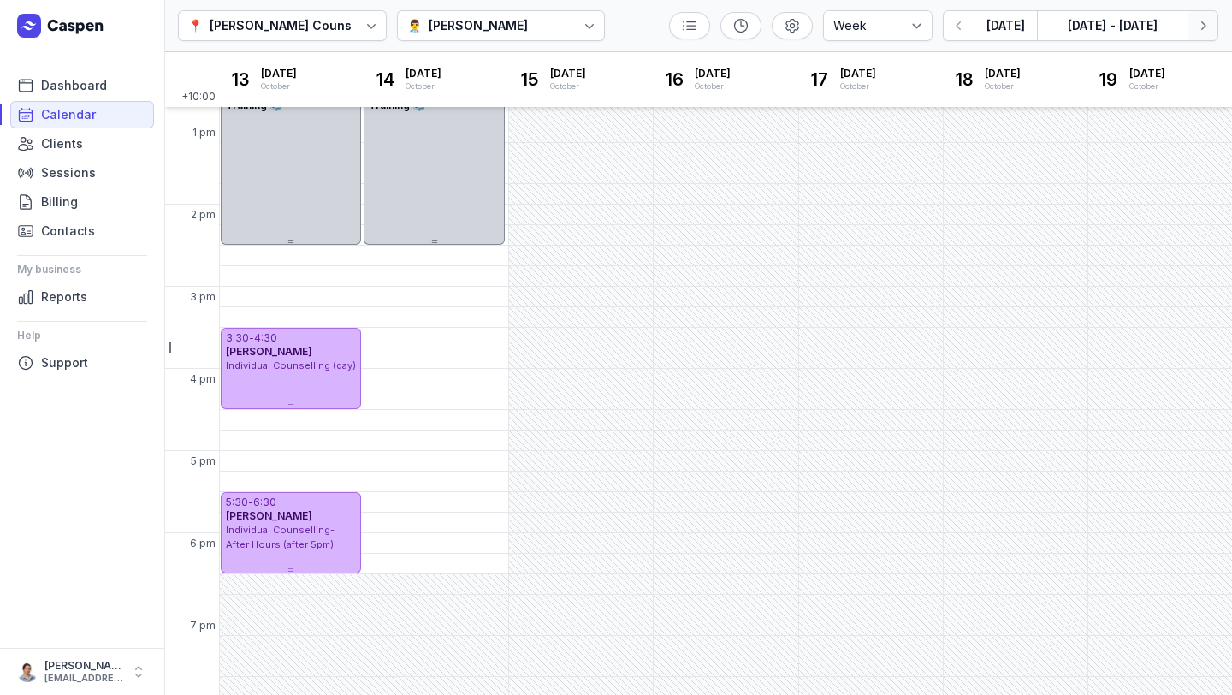
click at [1205, 33] on icon "button" at bounding box center [1203, 25] width 17 height 17
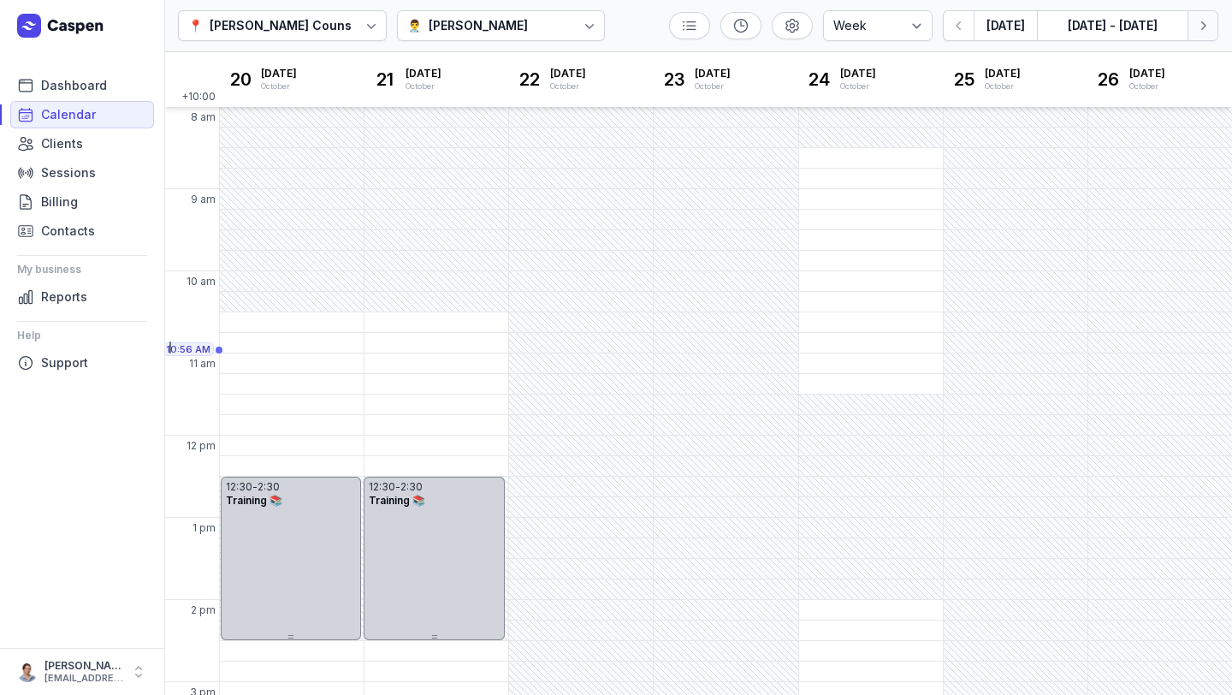
click at [1190, 27] on button "Next week" at bounding box center [1203, 25] width 31 height 31
click at [1016, 28] on button "[DATE]" at bounding box center [1005, 25] width 63 height 31
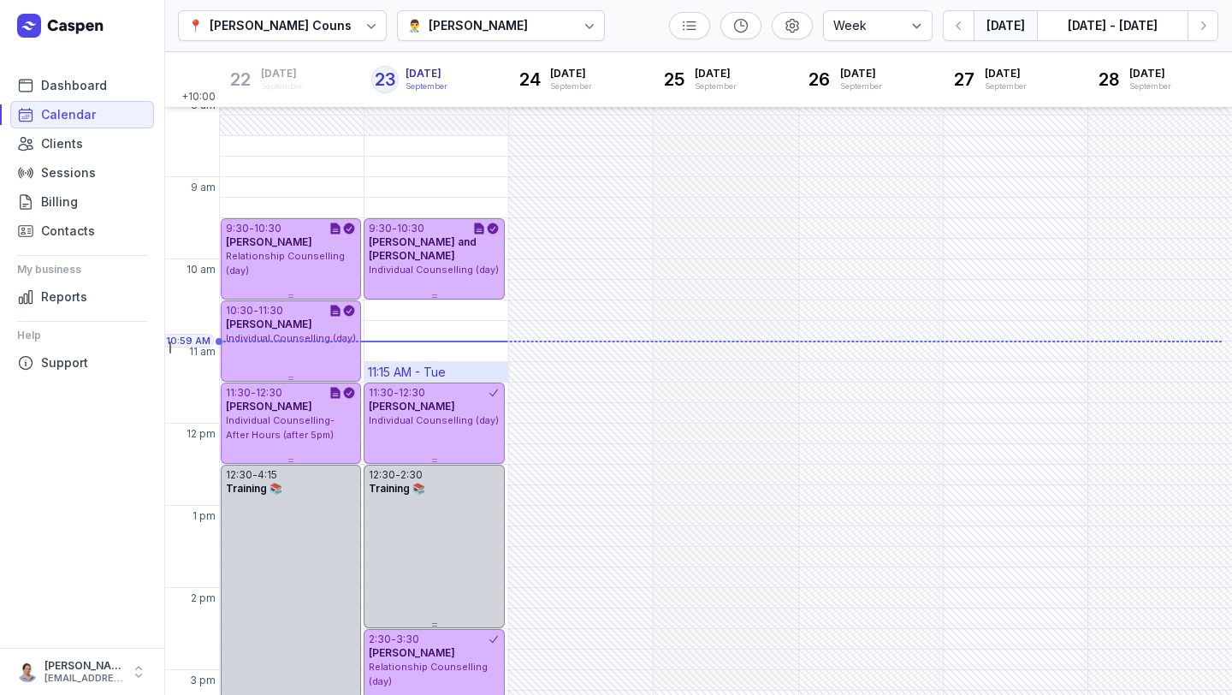
scroll to position [14, 0]
click at [1214, 21] on button "Next week" at bounding box center [1203, 25] width 31 height 31
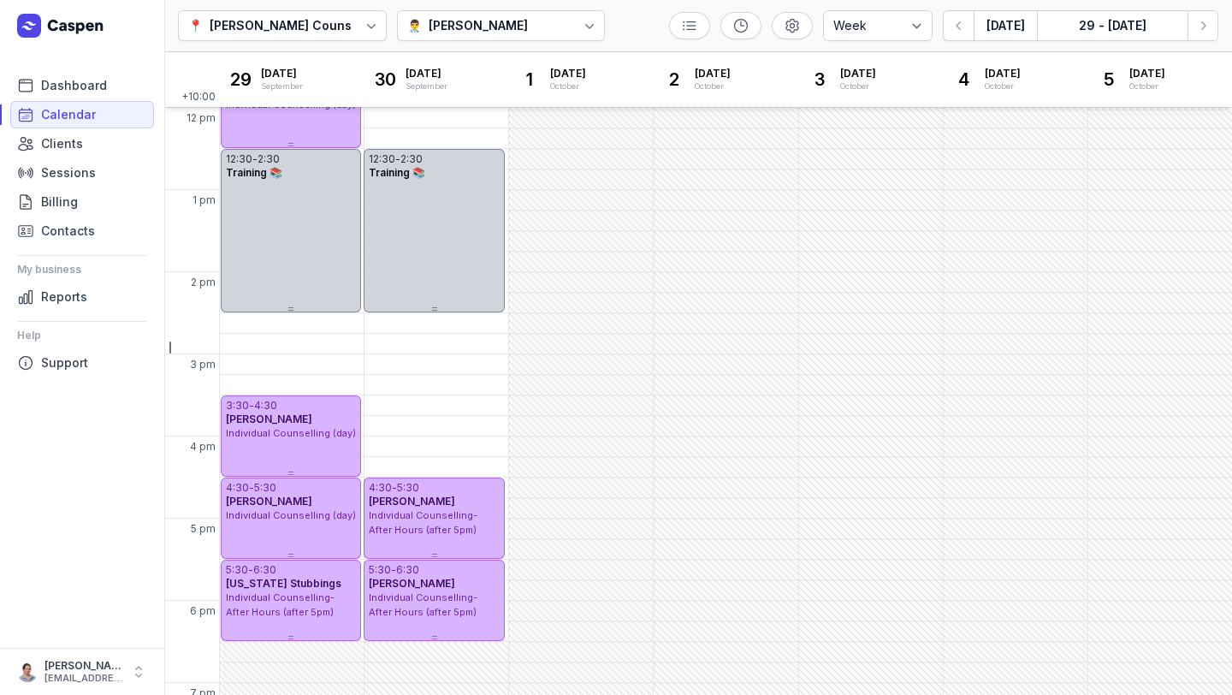
scroll to position [332, 0]
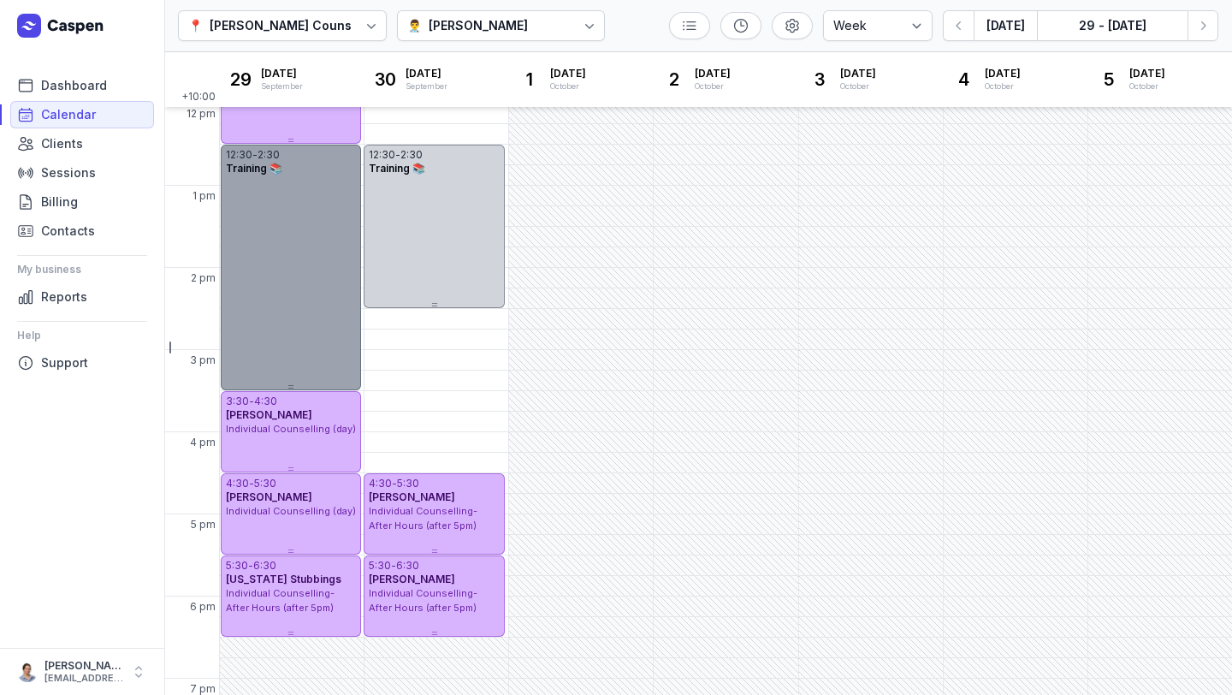
drag, startPoint x: 290, startPoint y: 306, endPoint x: 289, endPoint y: 375, distance: 69.3
click at [289, 375] on div "12:30 - 2:30 Training 📚" at bounding box center [291, 268] width 140 height 246
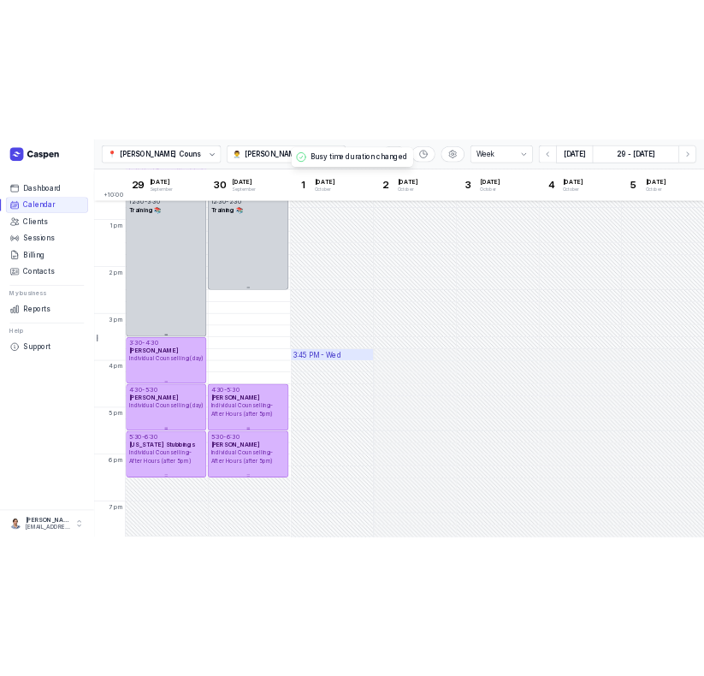
scroll to position [376, 0]
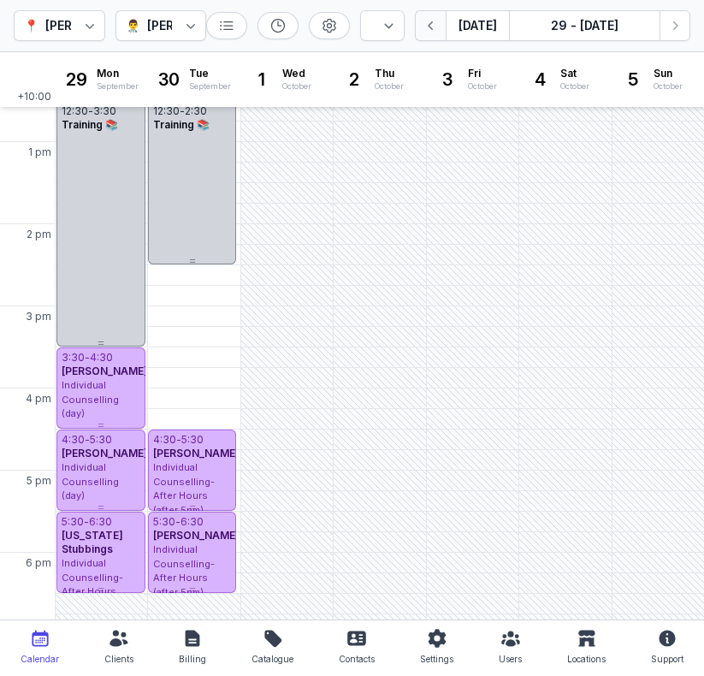
click at [430, 27] on icon "button" at bounding box center [431, 25] width 17 height 17
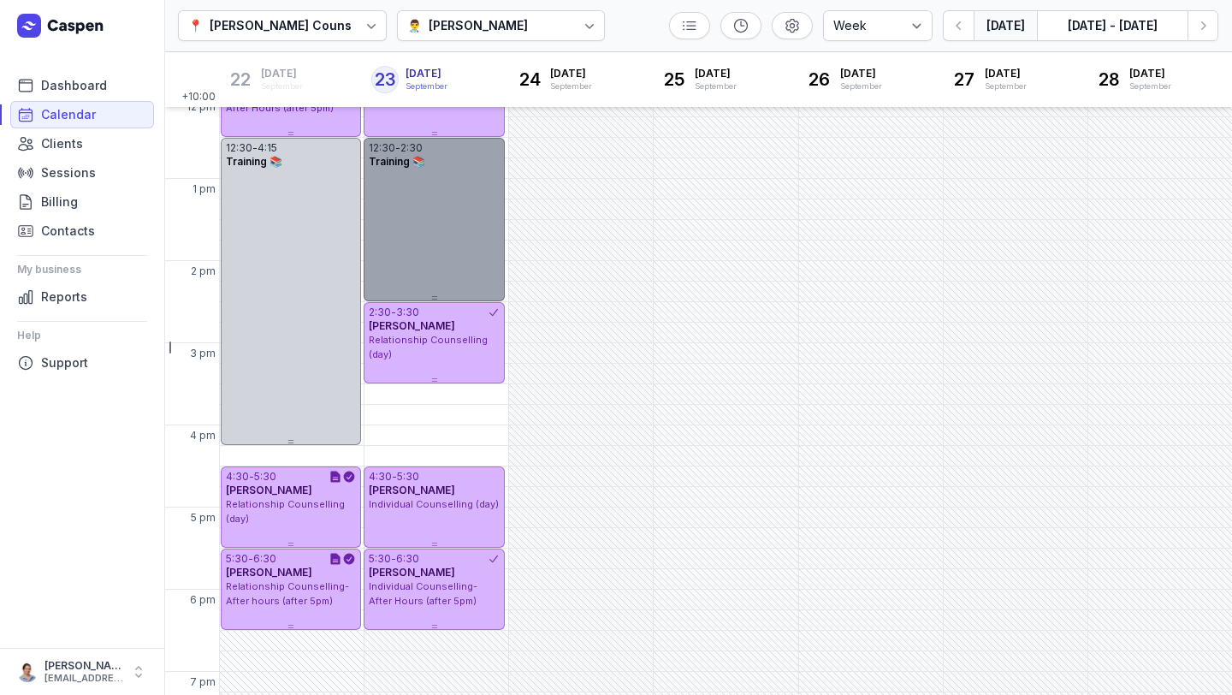
scroll to position [337, 0]
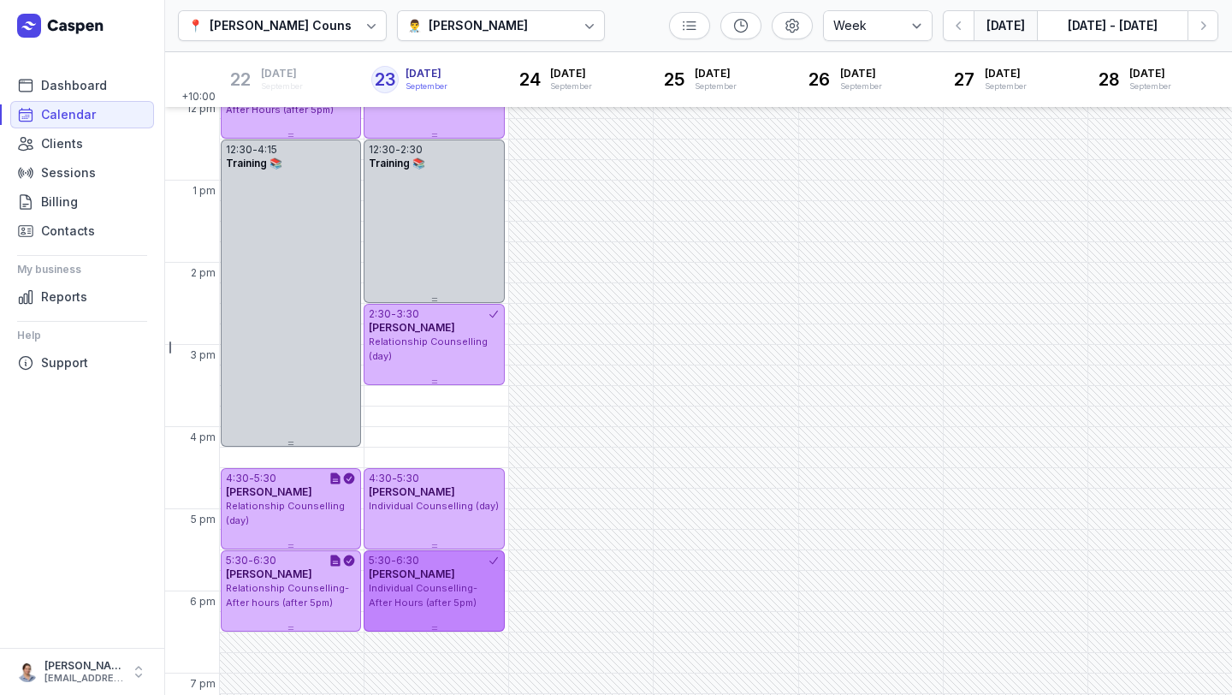
click at [471, 605] on div "Individual Counselling- After Hours (after 5pm)" at bounding box center [434, 595] width 130 height 28
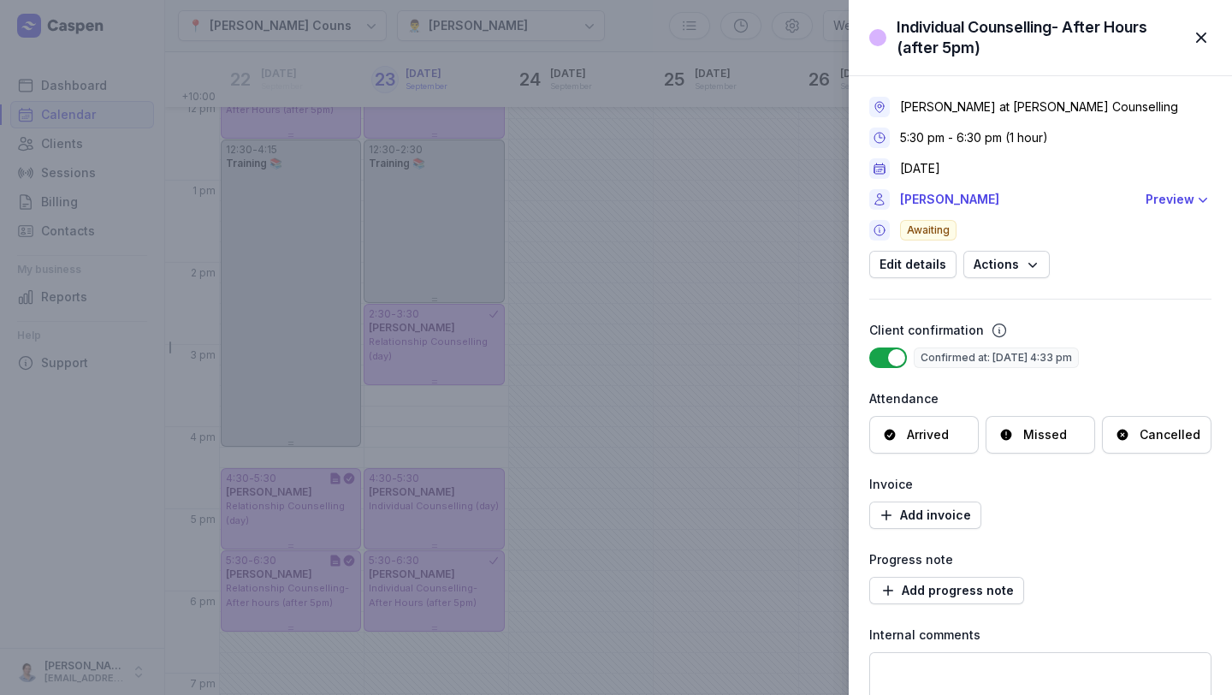
click at [1209, 34] on span "button" at bounding box center [1202, 38] width 38 height 38
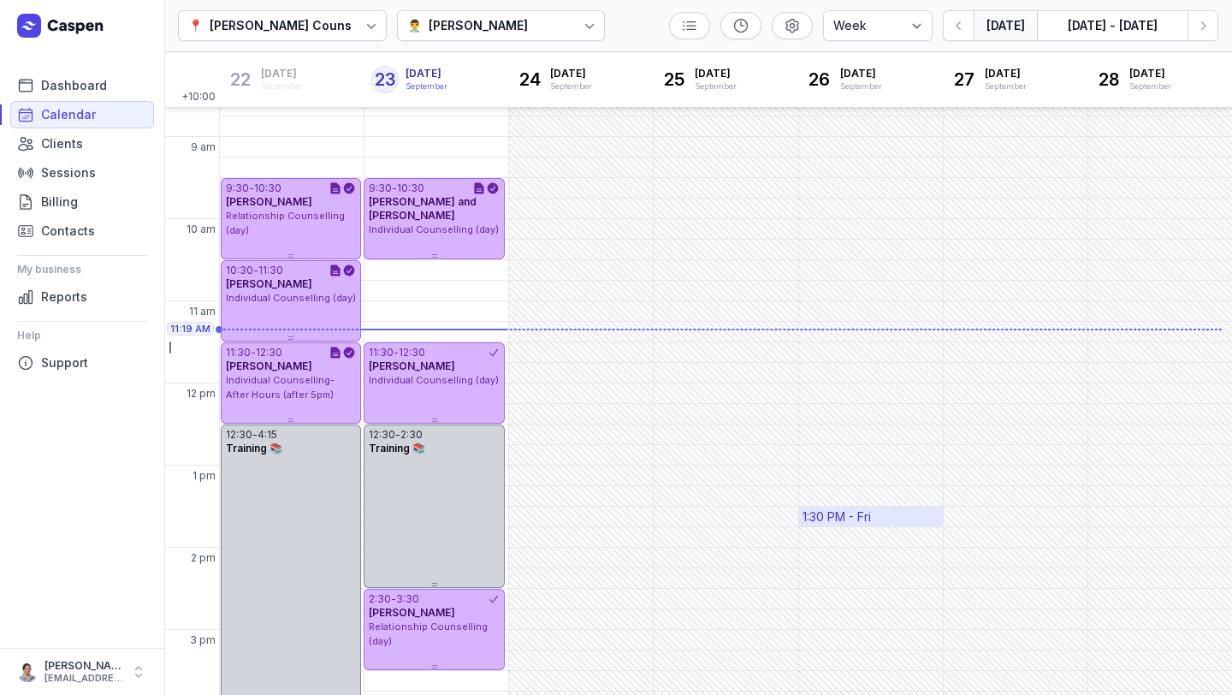
scroll to position [57, 0]
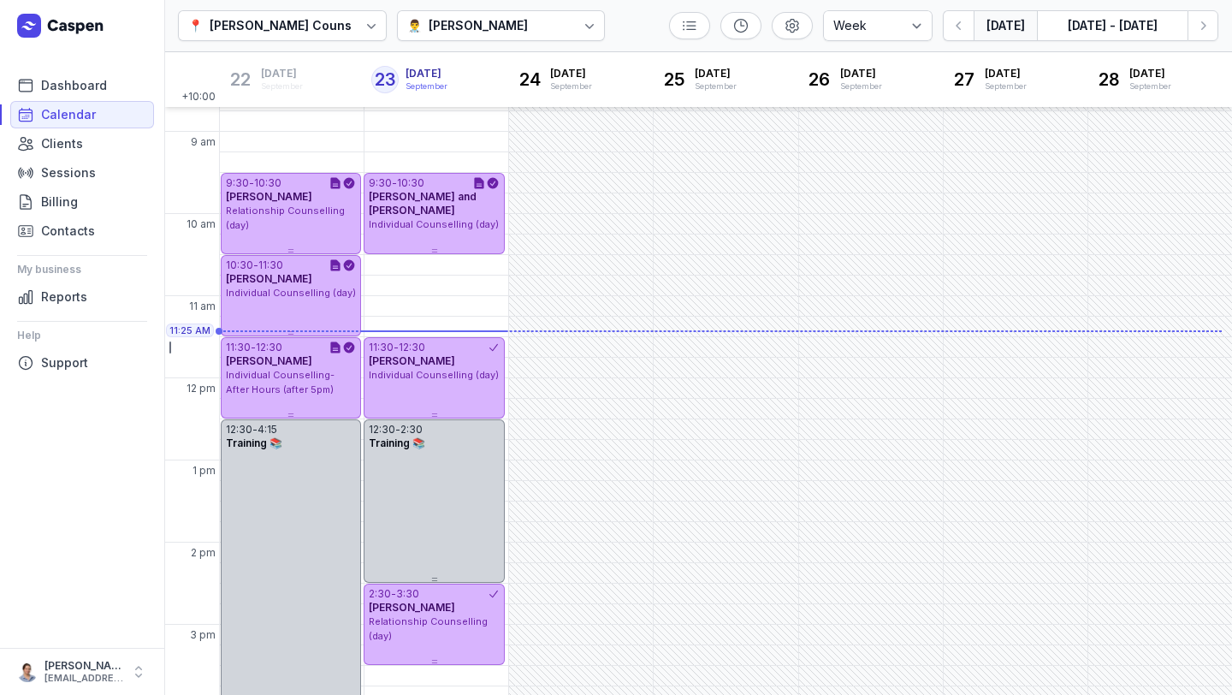
click at [628, 39] on div "📍 [PERSON_NAME] Counselling 👨‍⚕️ [PERSON_NAME] Day 3 days Work week Week [DATE]…" at bounding box center [698, 26] width 1068 height 52
